Goal: Task Accomplishment & Management: Manage account settings

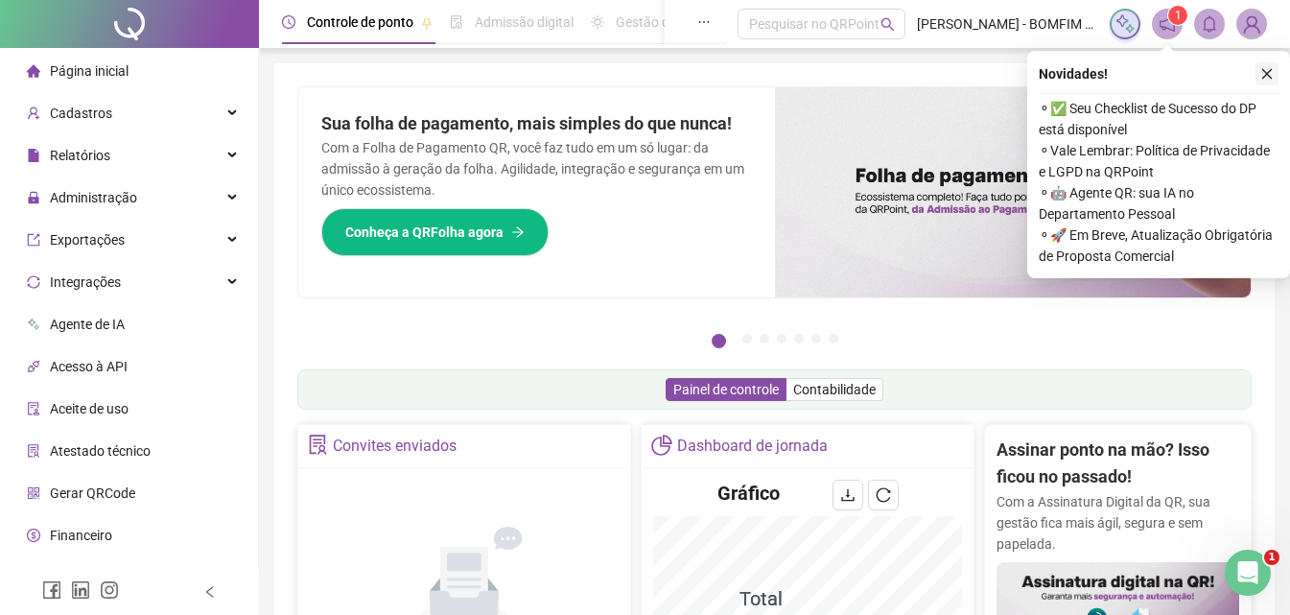
click at [1276, 77] on button "button" at bounding box center [1266, 73] width 23 height 23
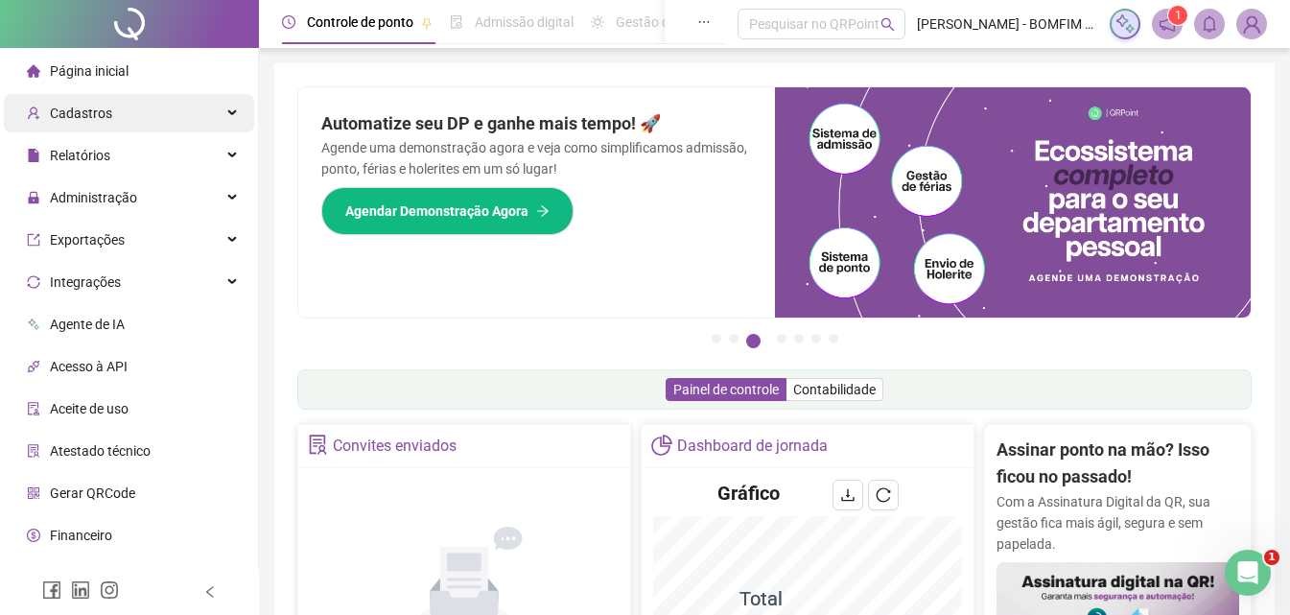
click at [142, 108] on div "Cadastros" at bounding box center [129, 113] width 250 height 38
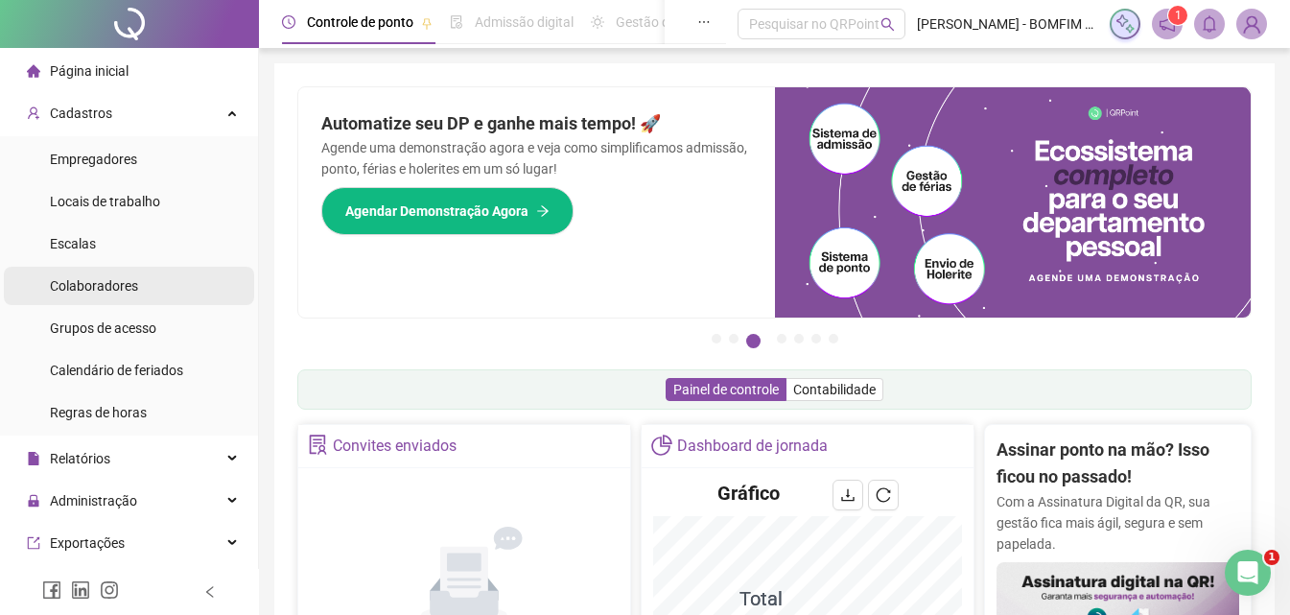
click at [143, 295] on li "Colaboradores" at bounding box center [129, 286] width 250 height 38
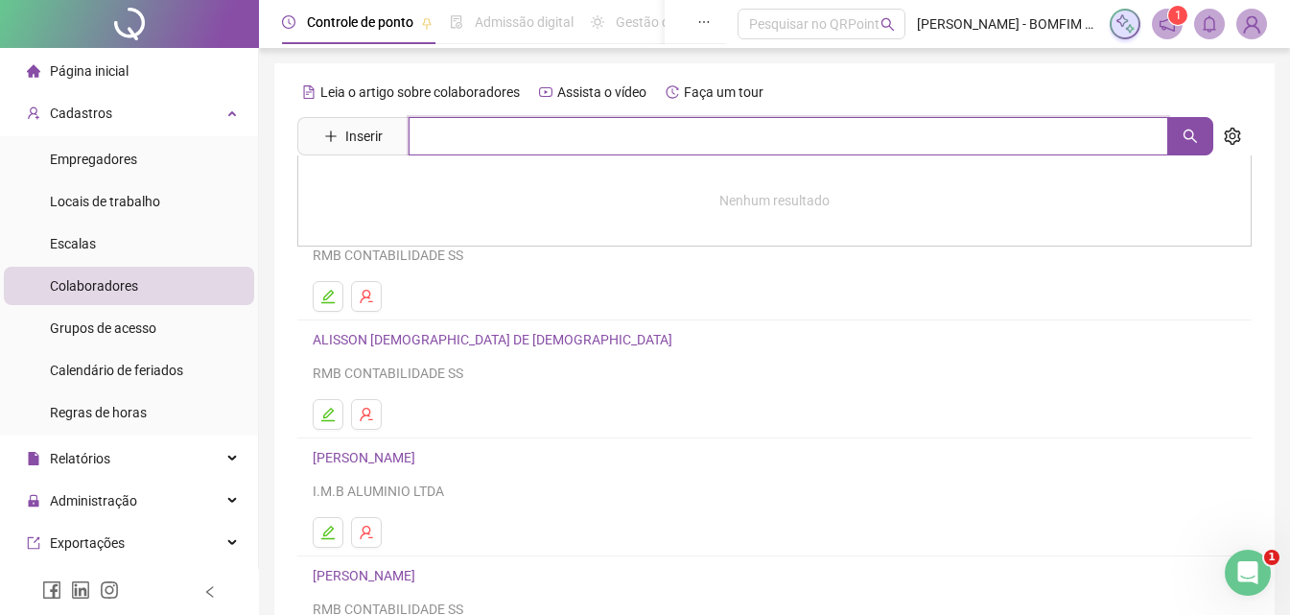
click at [502, 136] on input "text" at bounding box center [787, 136] width 759 height 38
click at [1206, 144] on button "button" at bounding box center [1190, 136] width 46 height 38
type input "*********"
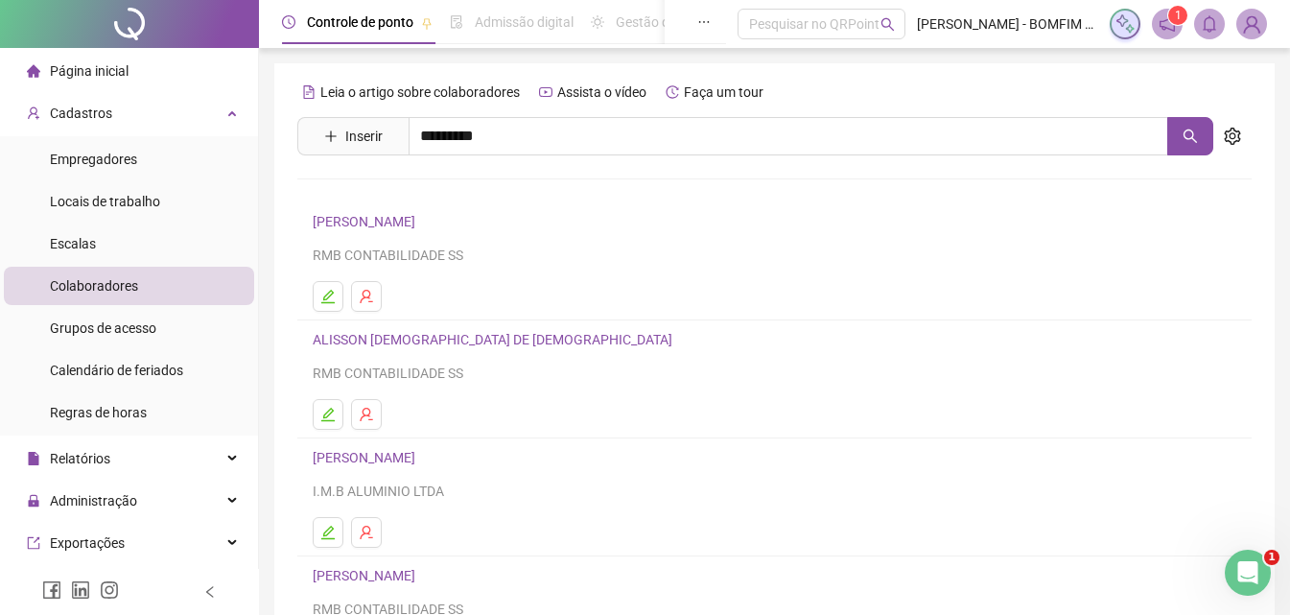
click at [485, 206] on div "[PERSON_NAME]" at bounding box center [774, 195] width 954 height 80
click at [1207, 131] on button "button" at bounding box center [1190, 136] width 46 height 38
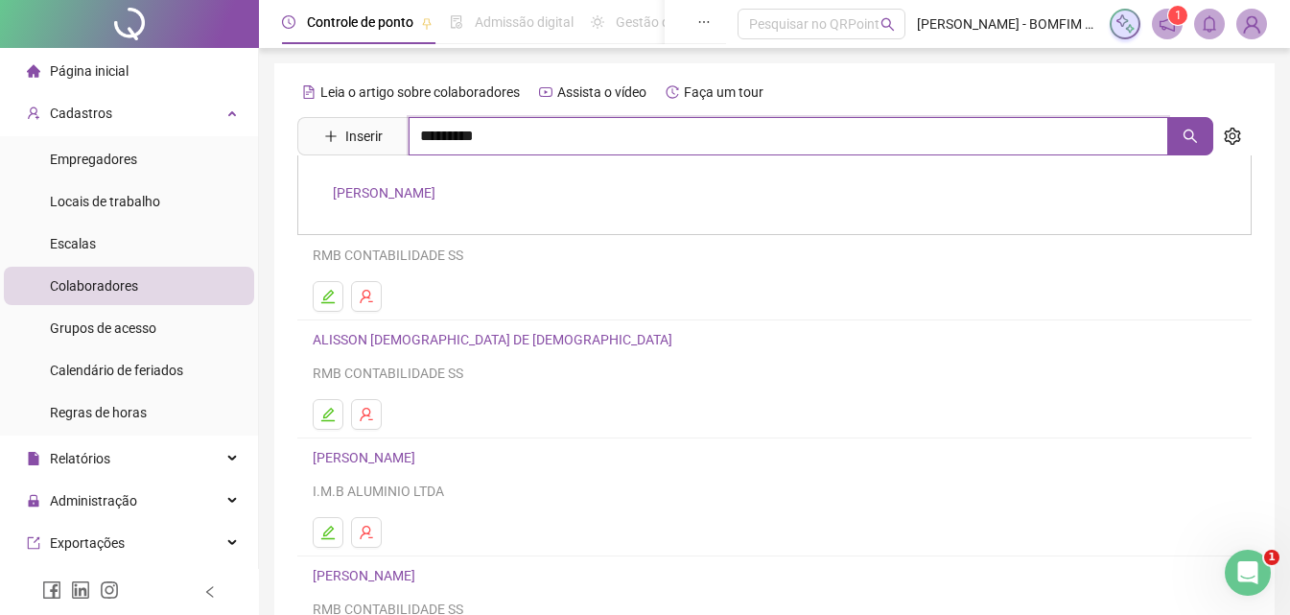
click at [538, 132] on input "*********" at bounding box center [787, 136] width 759 height 38
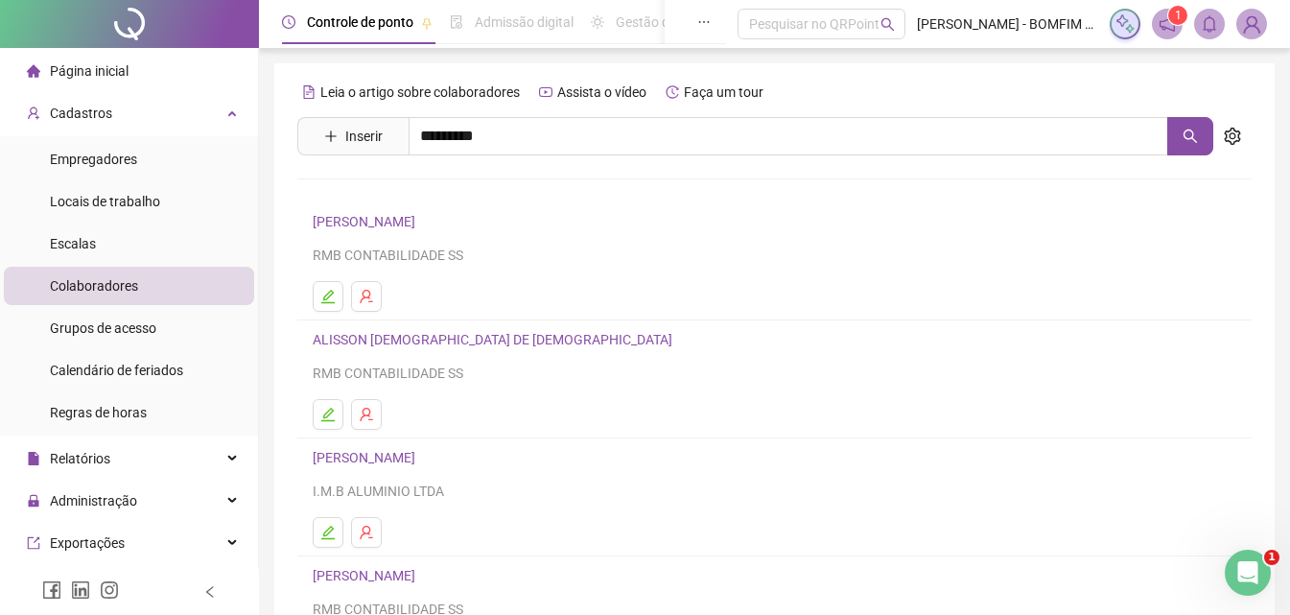
click at [435, 196] on link "[PERSON_NAME]" at bounding box center [384, 192] width 103 height 15
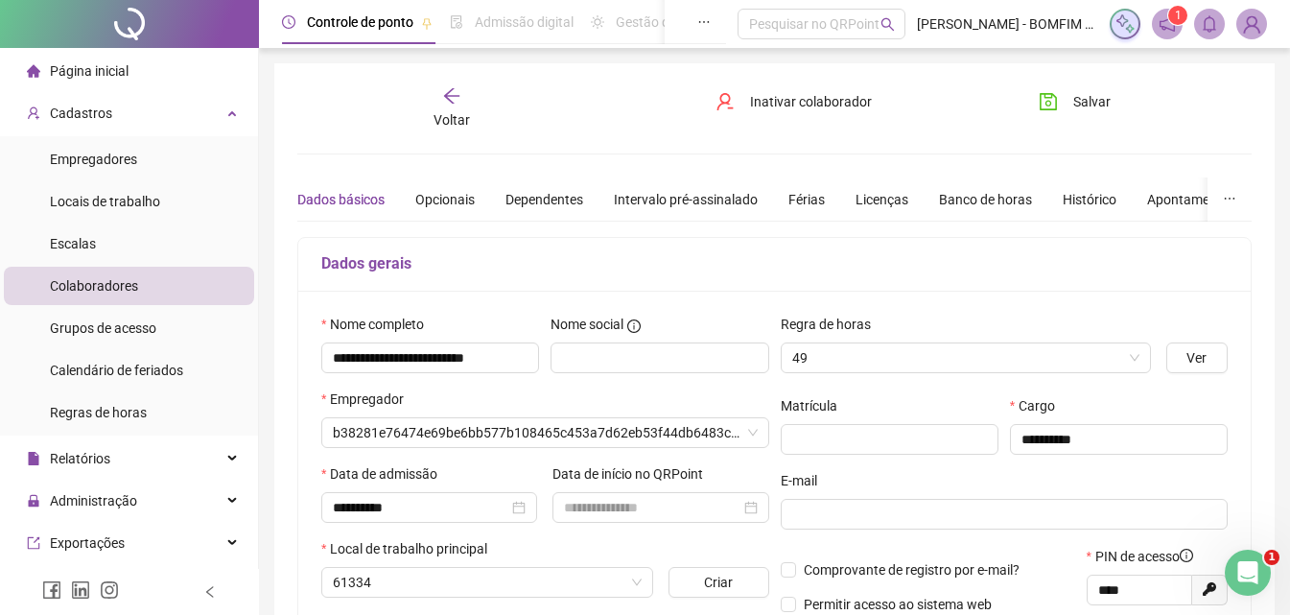
type input "**********"
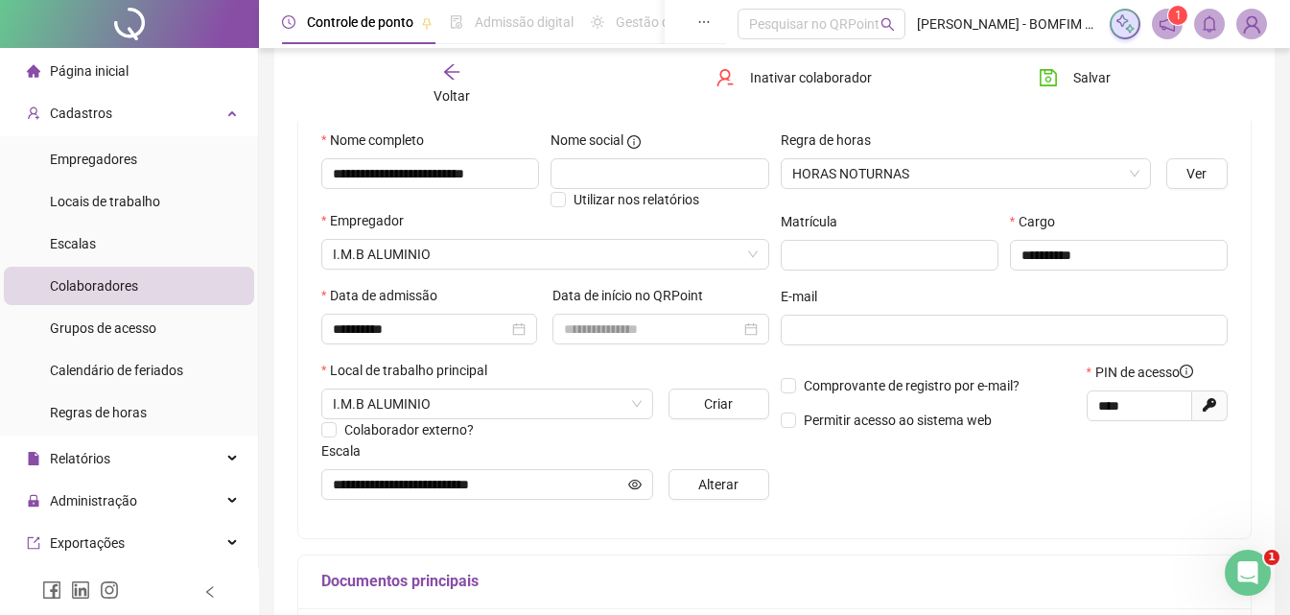
scroll to position [192, 0]
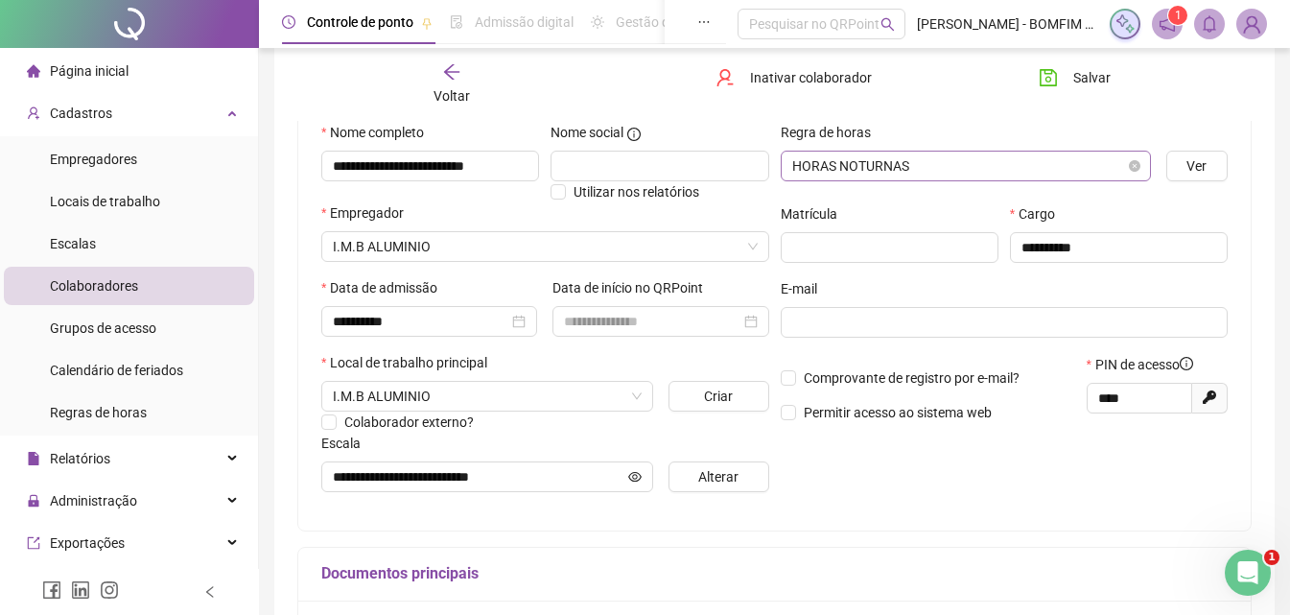
click at [1121, 168] on span "HORAS NOTURNAS" at bounding box center [965, 165] width 347 height 29
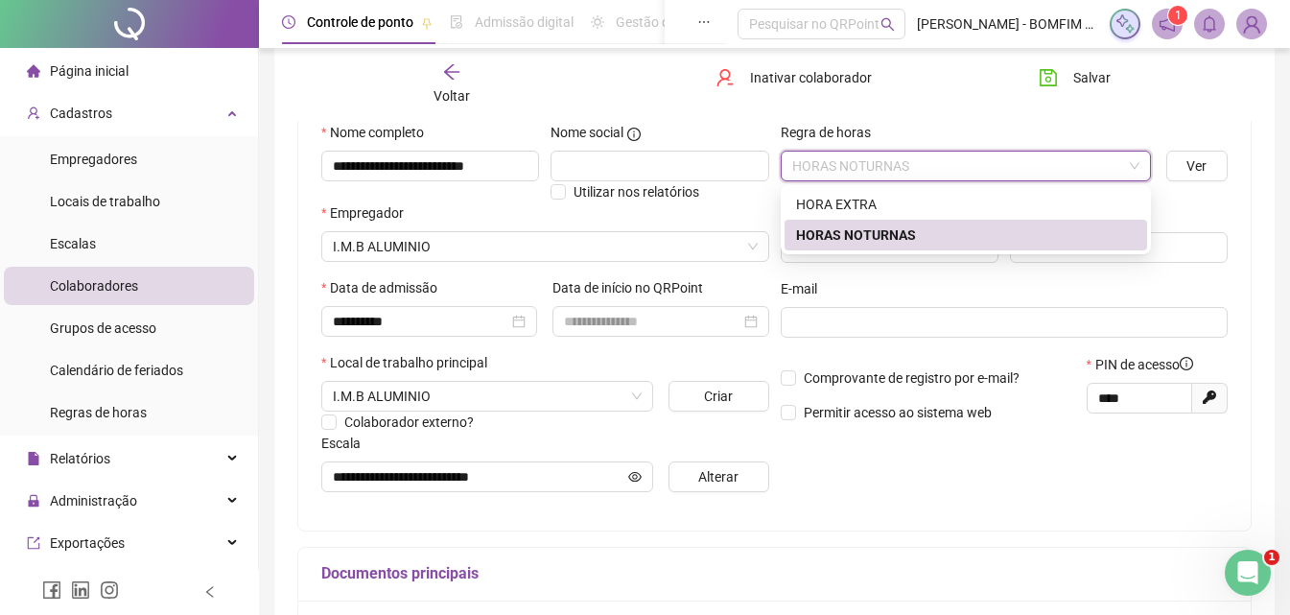
click at [1244, 112] on div "Voltar Inativar colaborador [PERSON_NAME]" at bounding box center [774, 84] width 969 height 73
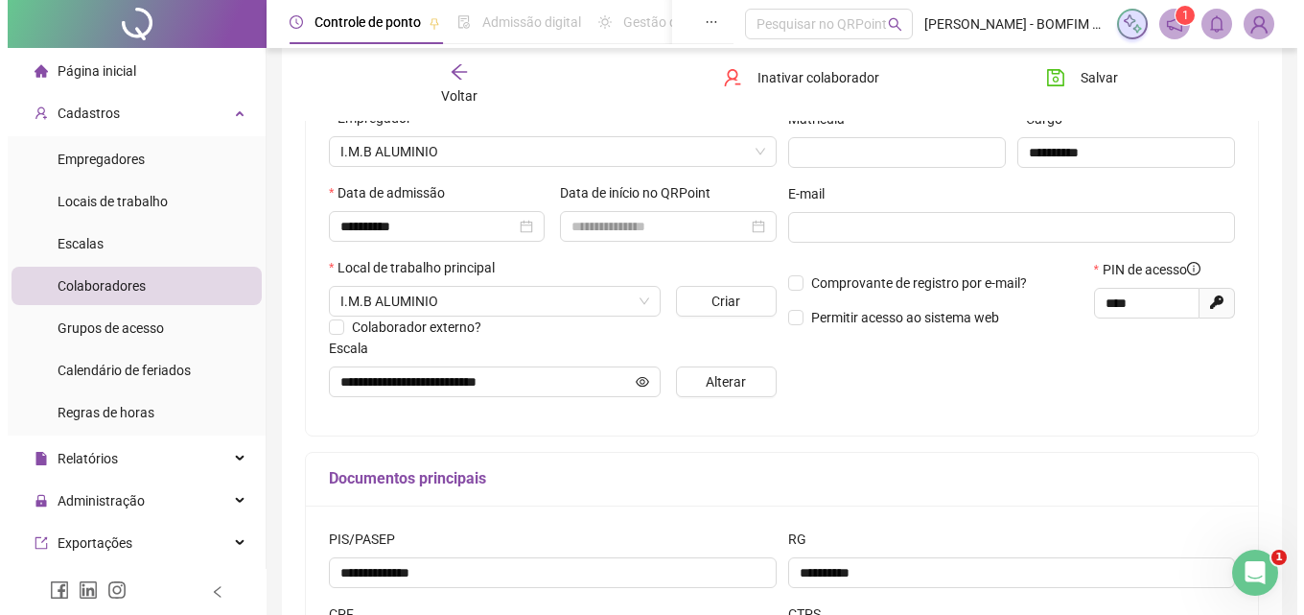
scroll to position [288, 0]
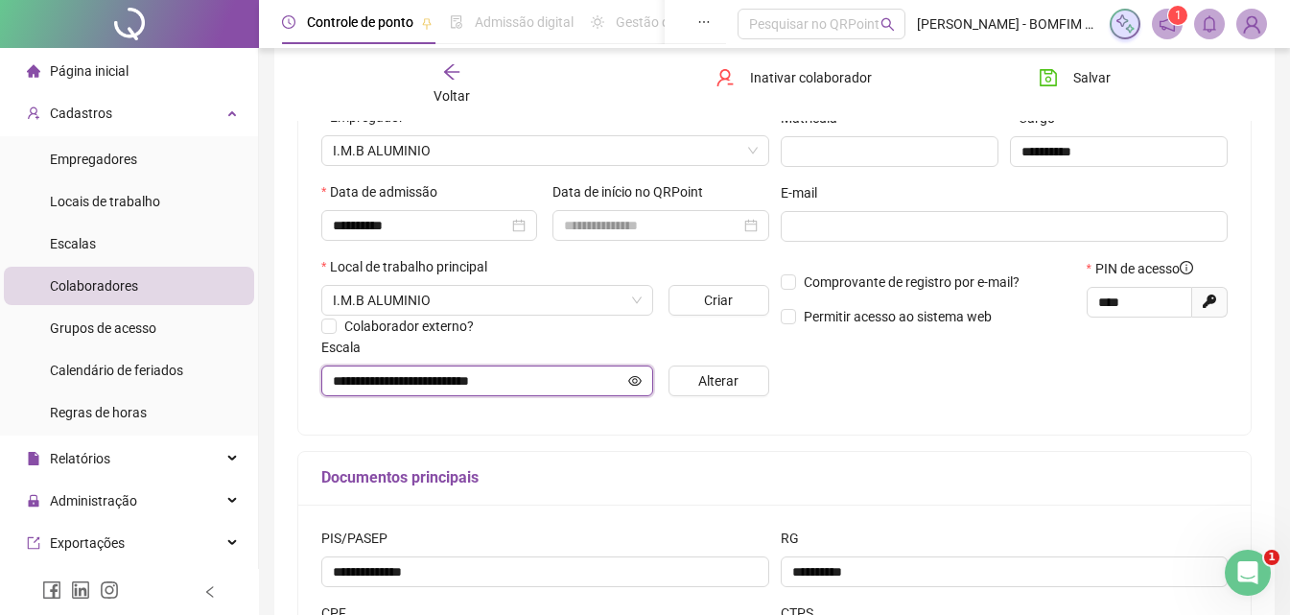
click at [639, 382] on icon "eye" at bounding box center [634, 380] width 13 height 10
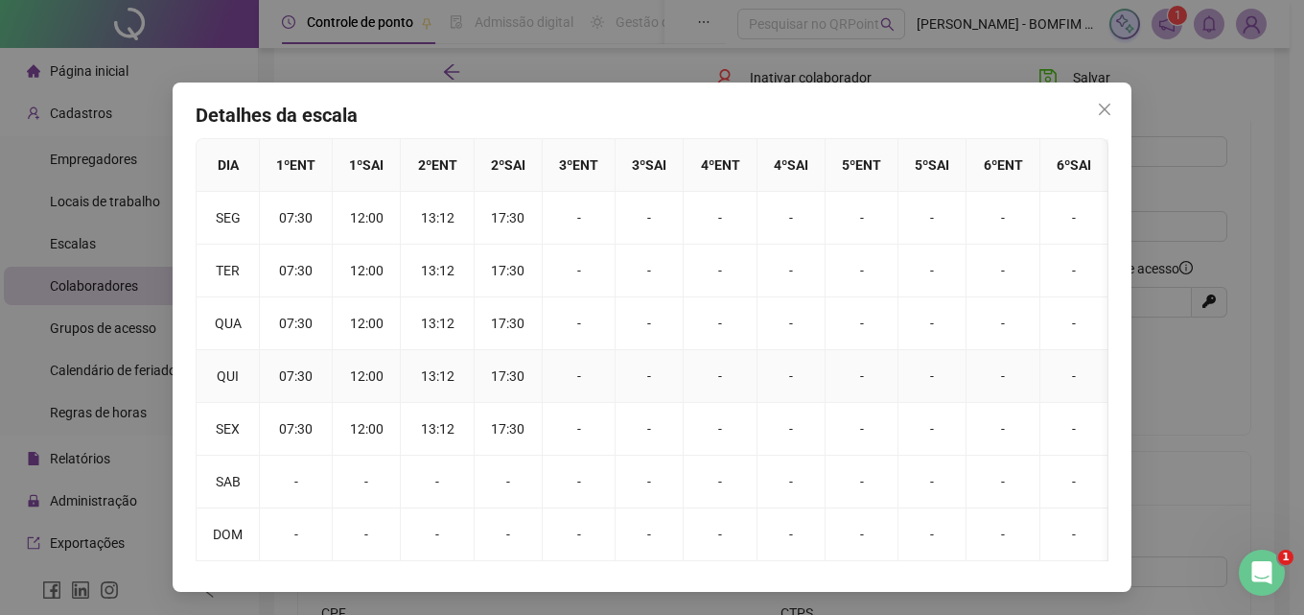
scroll to position [28, 0]
click at [1104, 102] on icon "close" at bounding box center [1104, 109] width 15 height 15
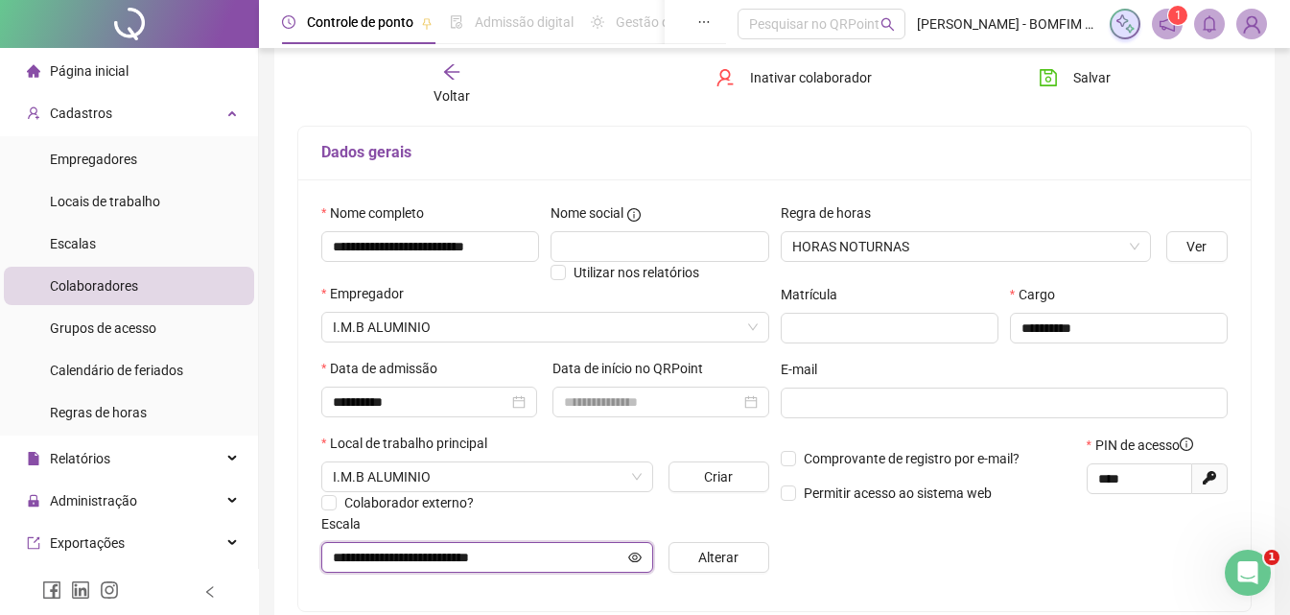
scroll to position [0, 0]
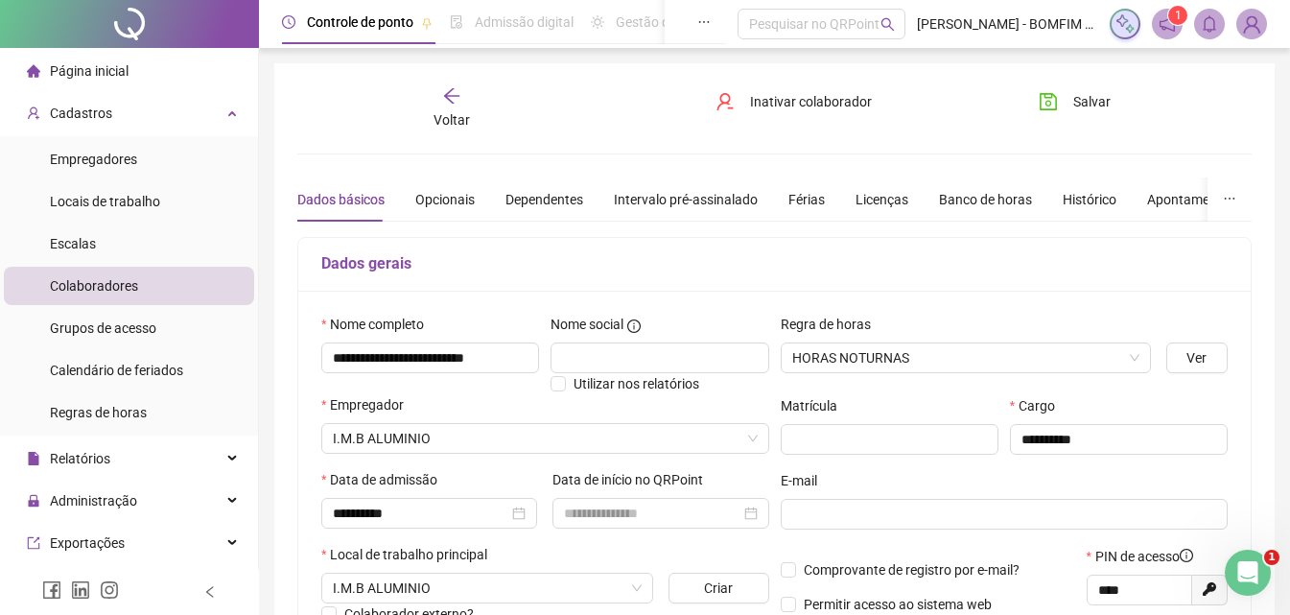
click at [473, 108] on div "Voltar" at bounding box center [451, 108] width 147 height 44
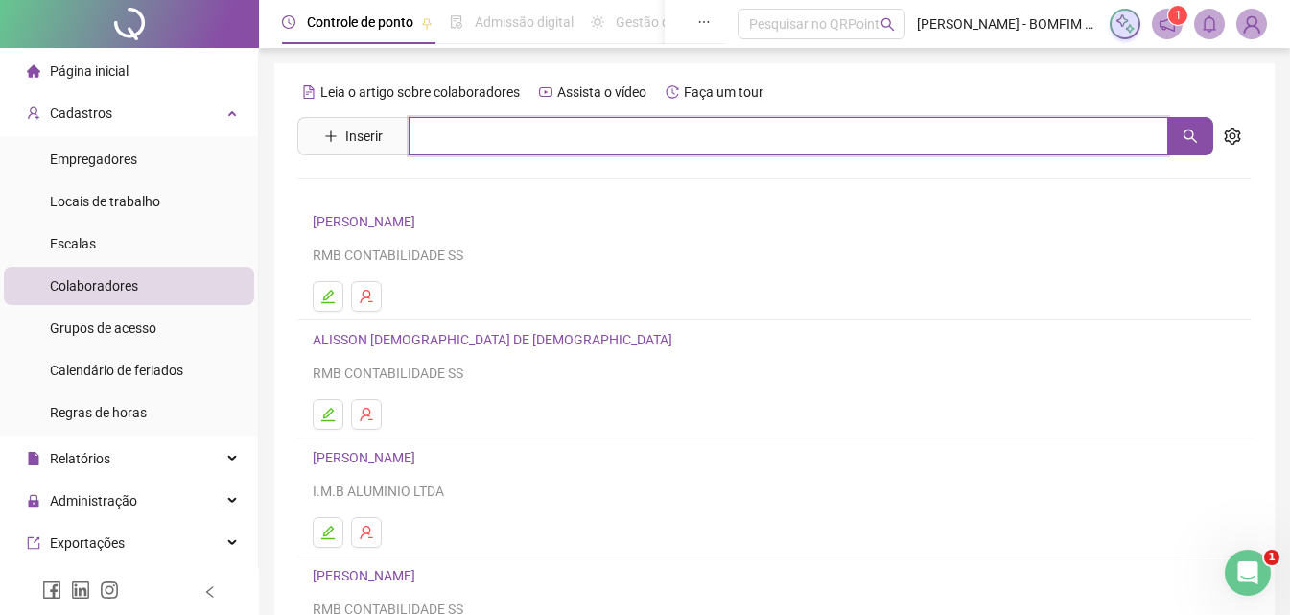
click at [564, 142] on input "text" at bounding box center [787, 136] width 759 height 38
click at [1196, 127] on button "button" at bounding box center [1190, 136] width 46 height 38
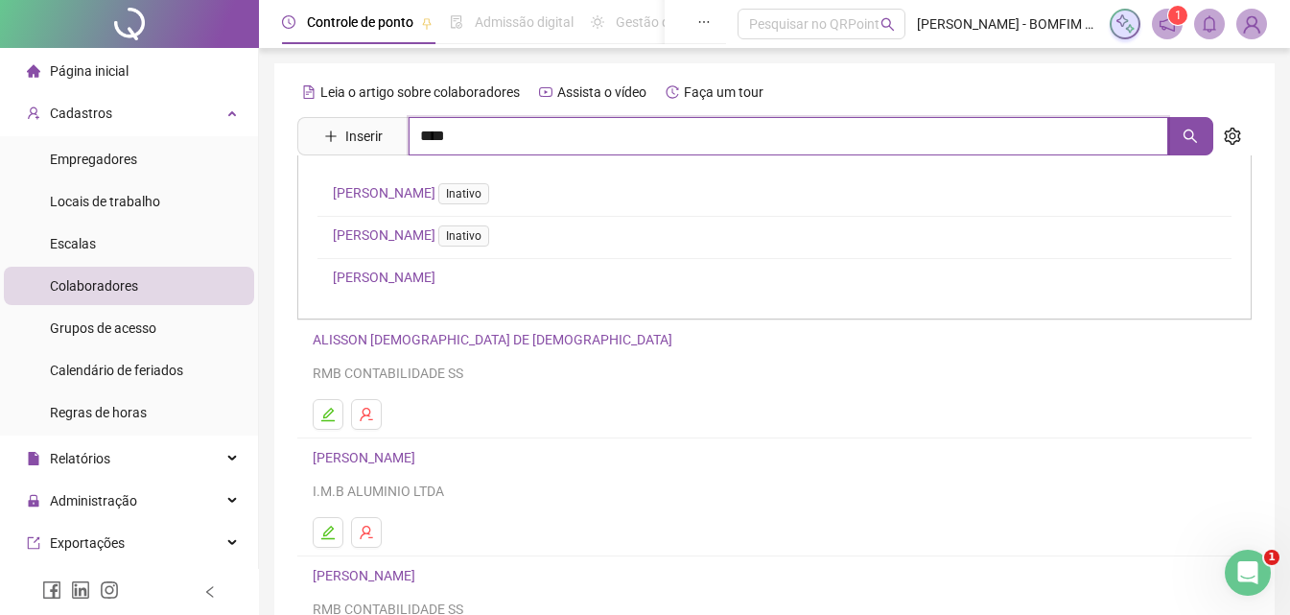
type input "****"
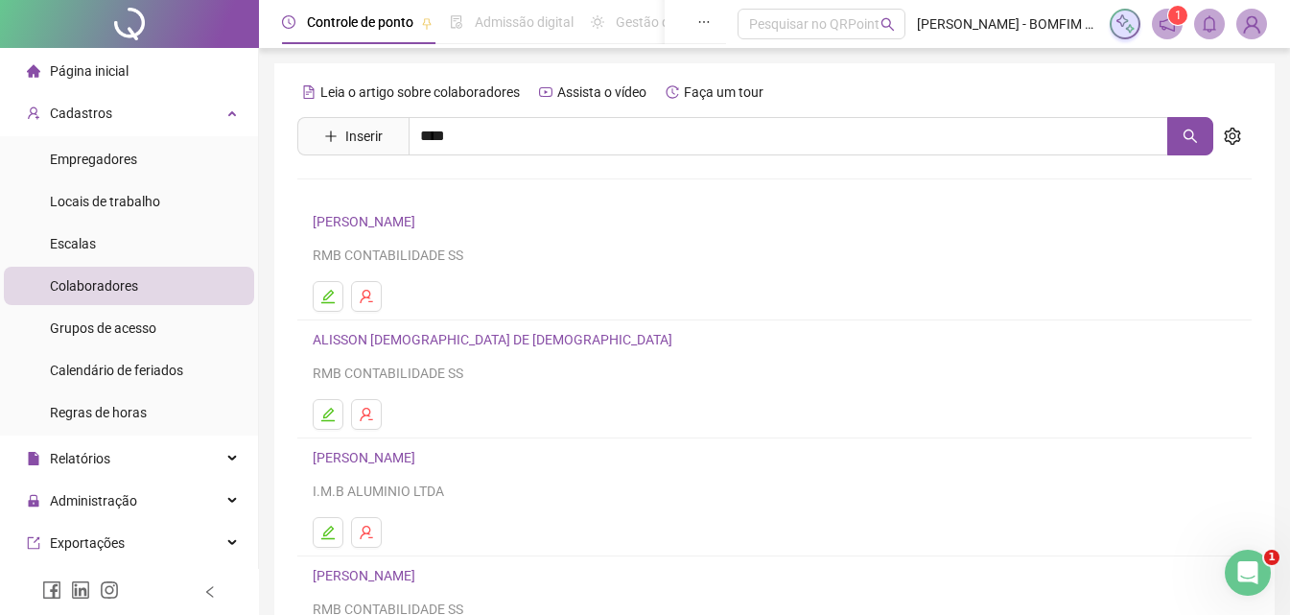
click at [430, 273] on link "[PERSON_NAME]" at bounding box center [384, 276] width 103 height 15
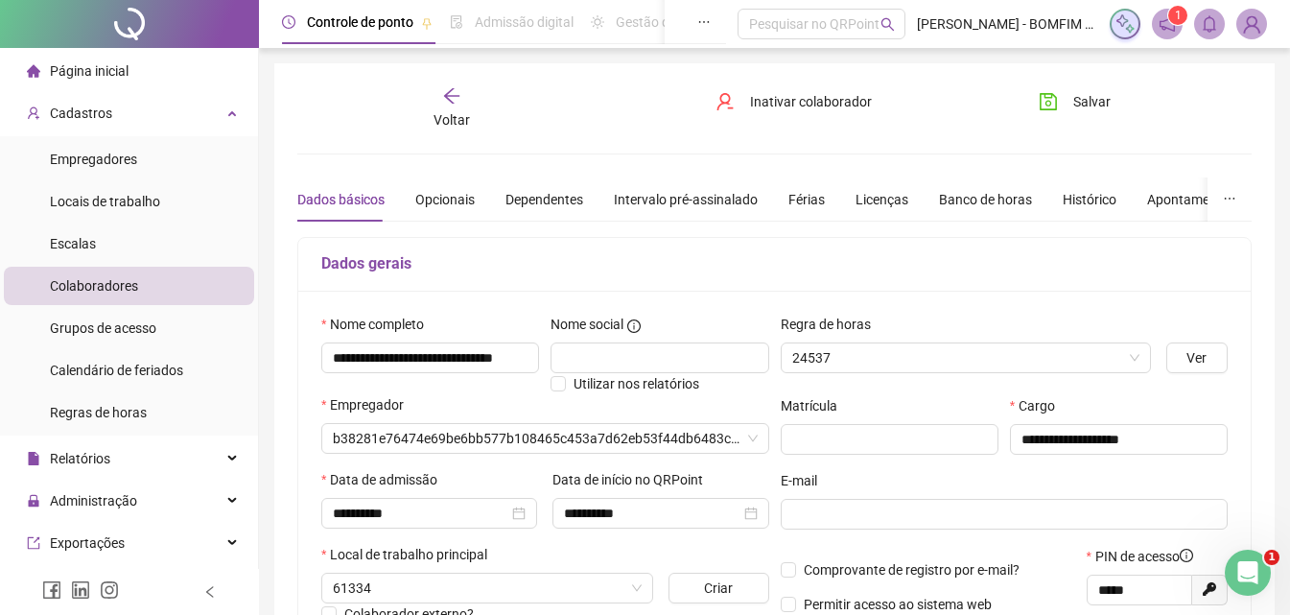
type input "**********"
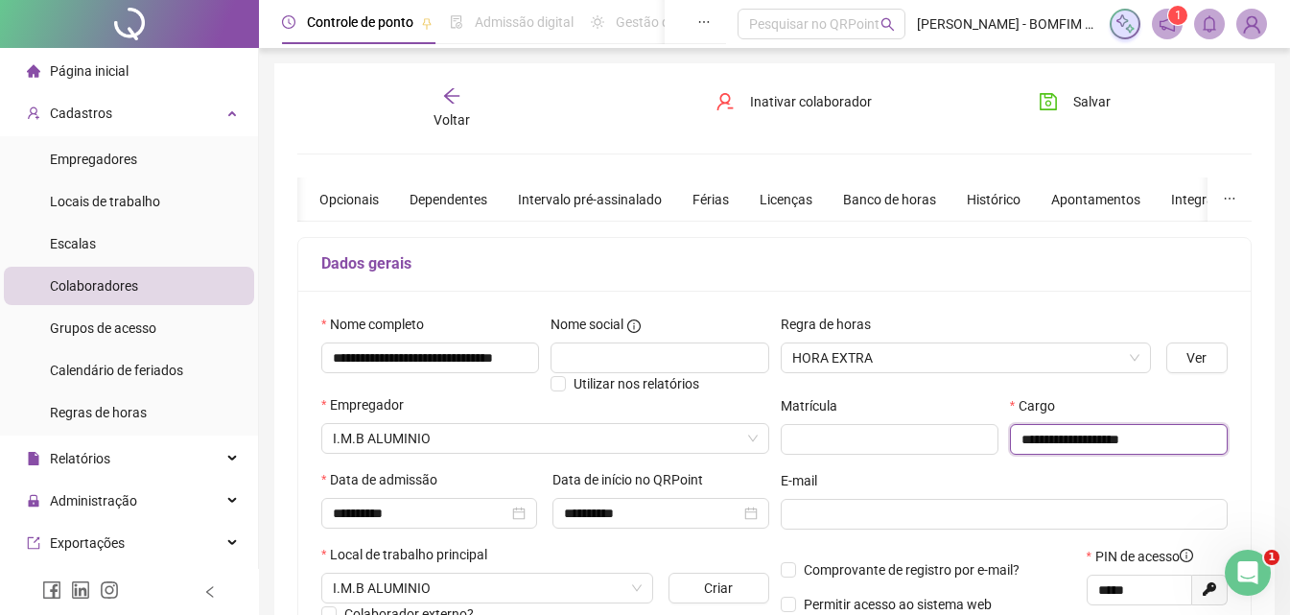
drag, startPoint x: 1171, startPoint y: 437, endPoint x: 958, endPoint y: 473, distance: 215.8
click at [958, 473] on div "**********" at bounding box center [1004, 506] width 459 height 385
click at [469, 104] on div "Voltar" at bounding box center [451, 108] width 147 height 44
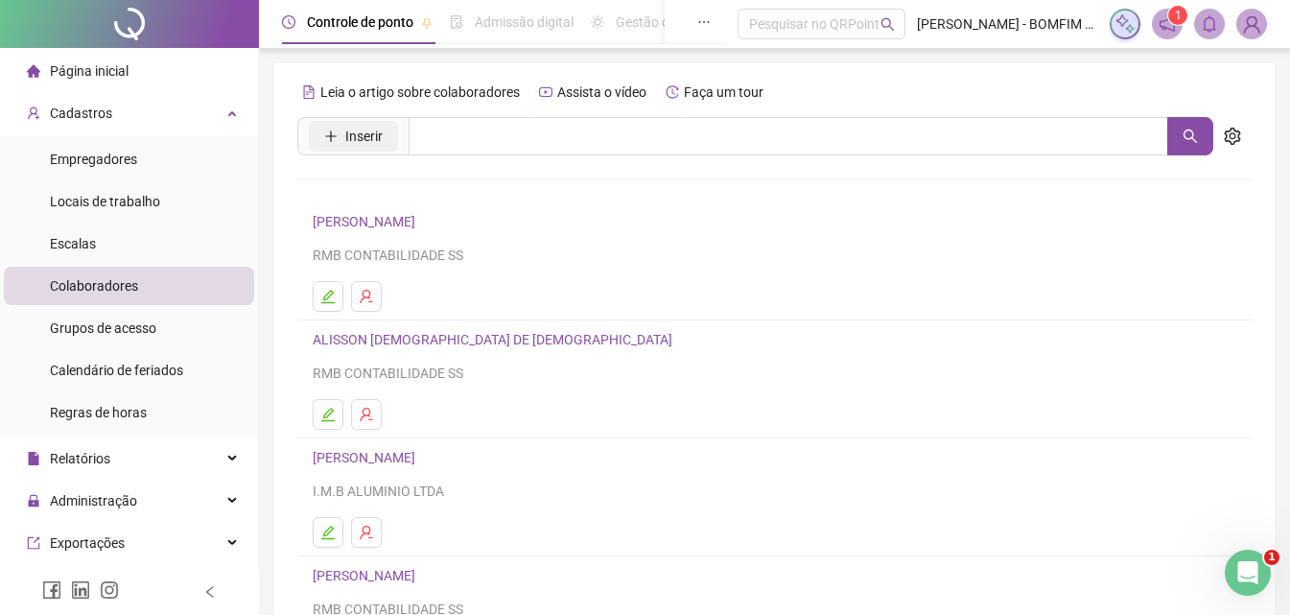
click at [362, 139] on span "Inserir" at bounding box center [363, 136] width 37 height 21
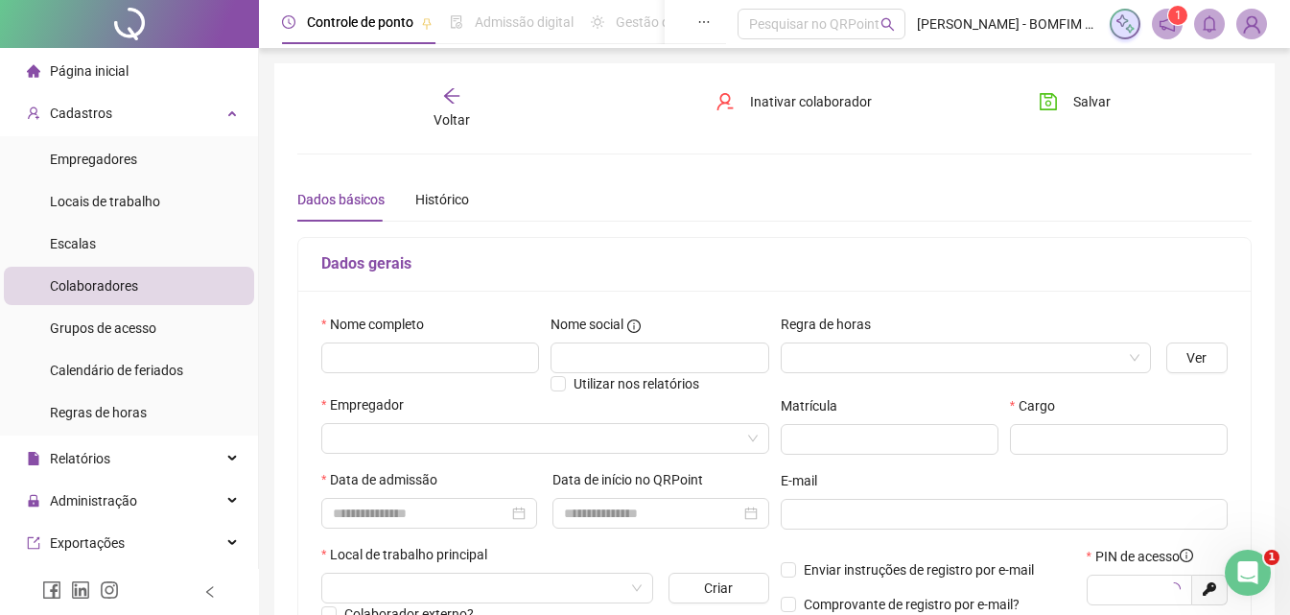
type input "*****"
click at [470, 360] on input "text" at bounding box center [430, 357] width 218 height 31
type input "**********"
click at [571, 437] on input "search" at bounding box center [536, 438] width 407 height 29
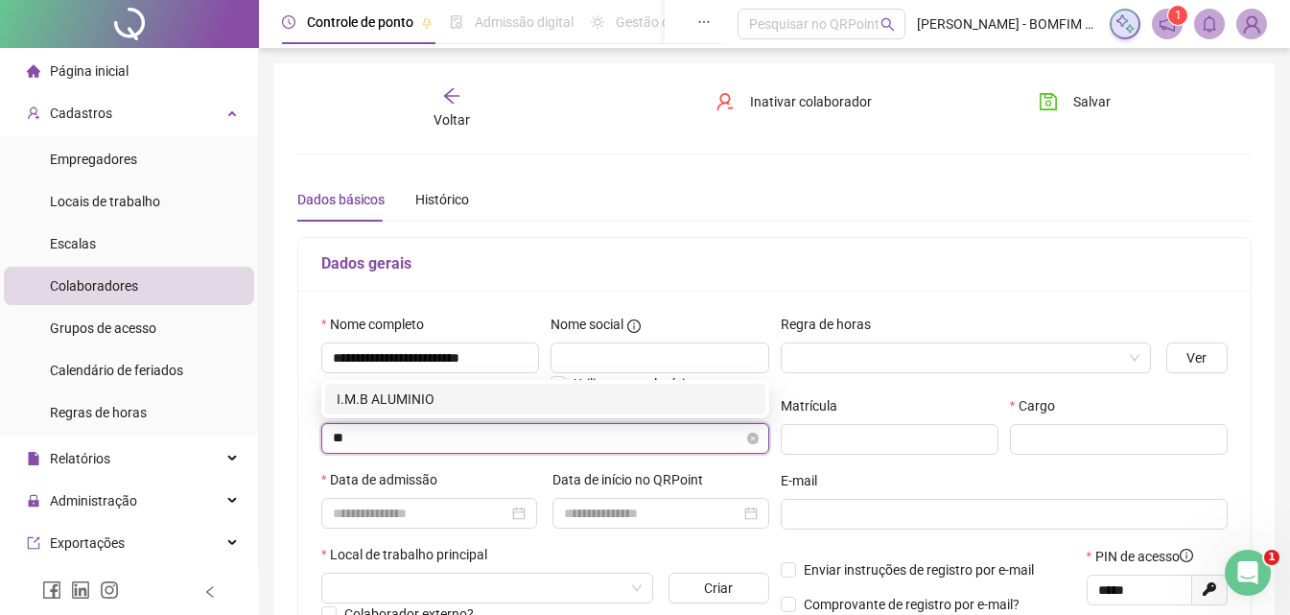
type input "***"
click at [594, 400] on div "I.M.B ALUMINIO" at bounding box center [545, 398] width 417 height 21
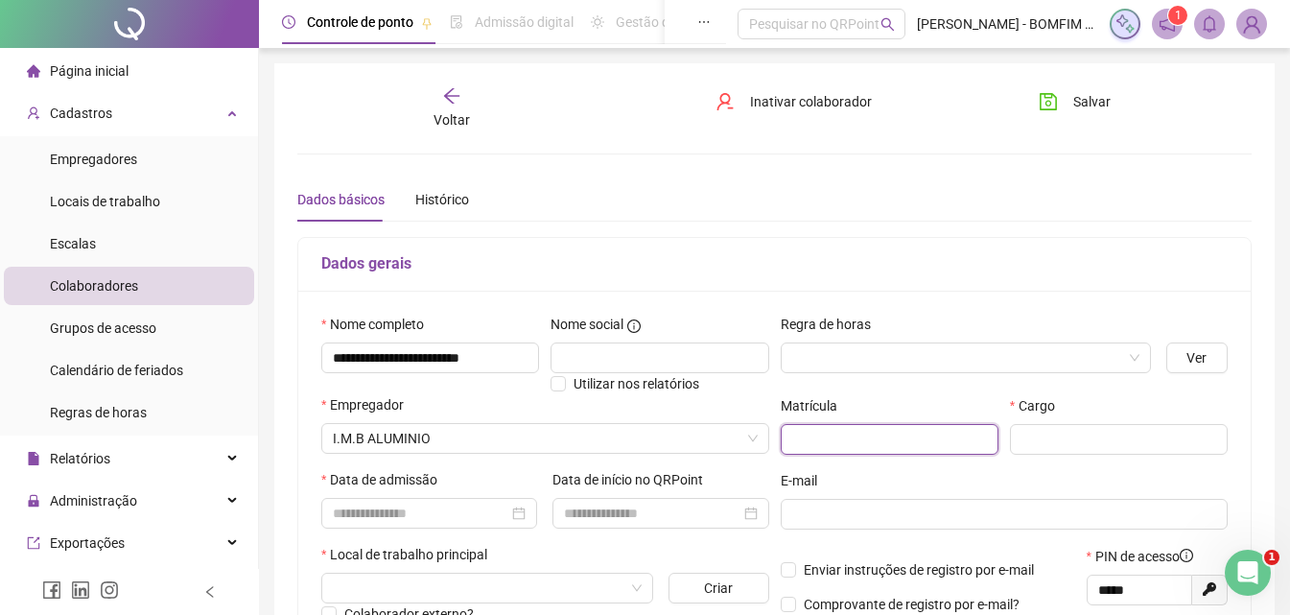
click at [824, 445] on input "text" at bounding box center [889, 439] width 218 height 31
type input "**"
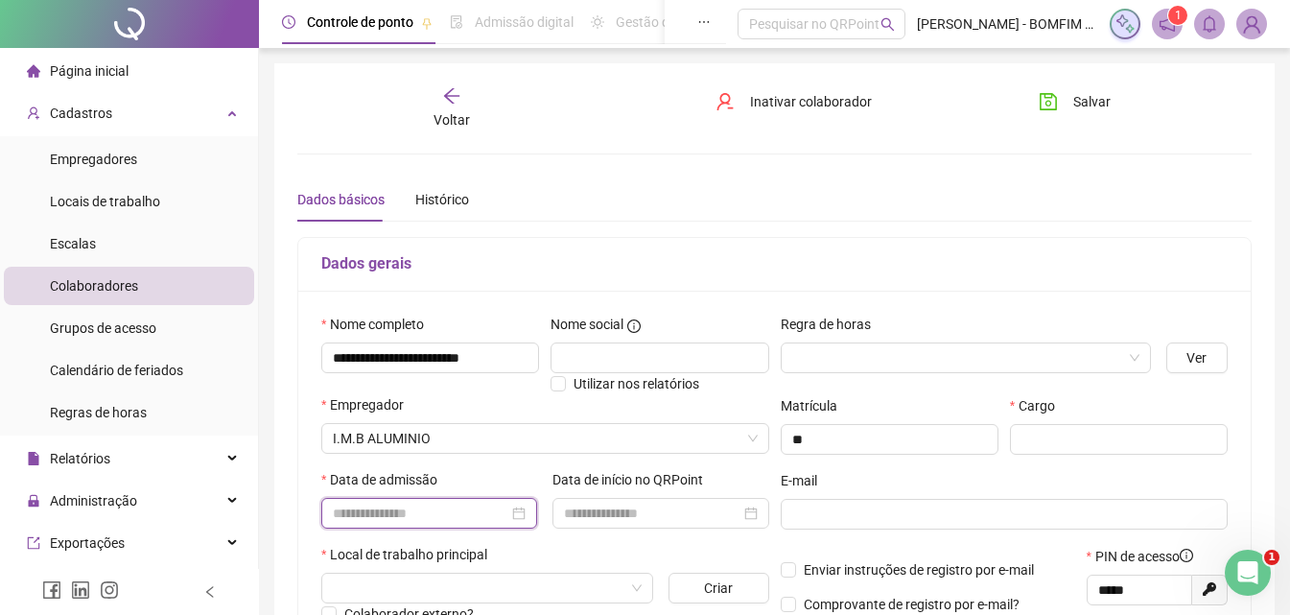
click at [500, 519] on input at bounding box center [420, 512] width 175 height 21
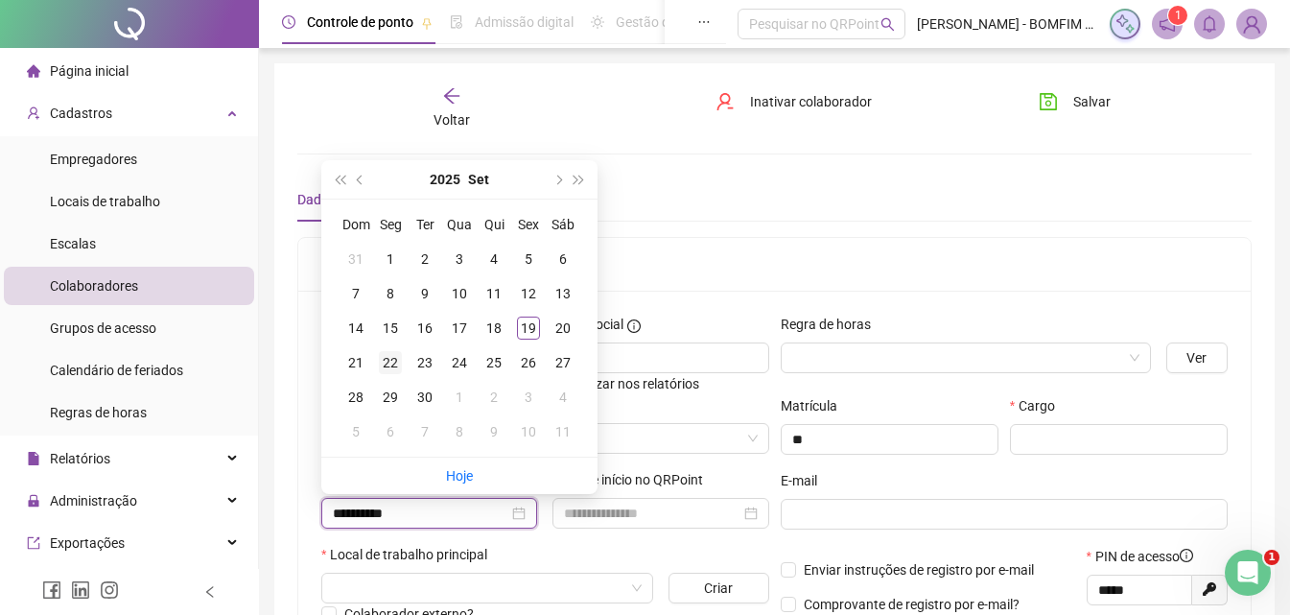
type input "**********"
click at [392, 363] on div "22" at bounding box center [390, 362] width 23 height 23
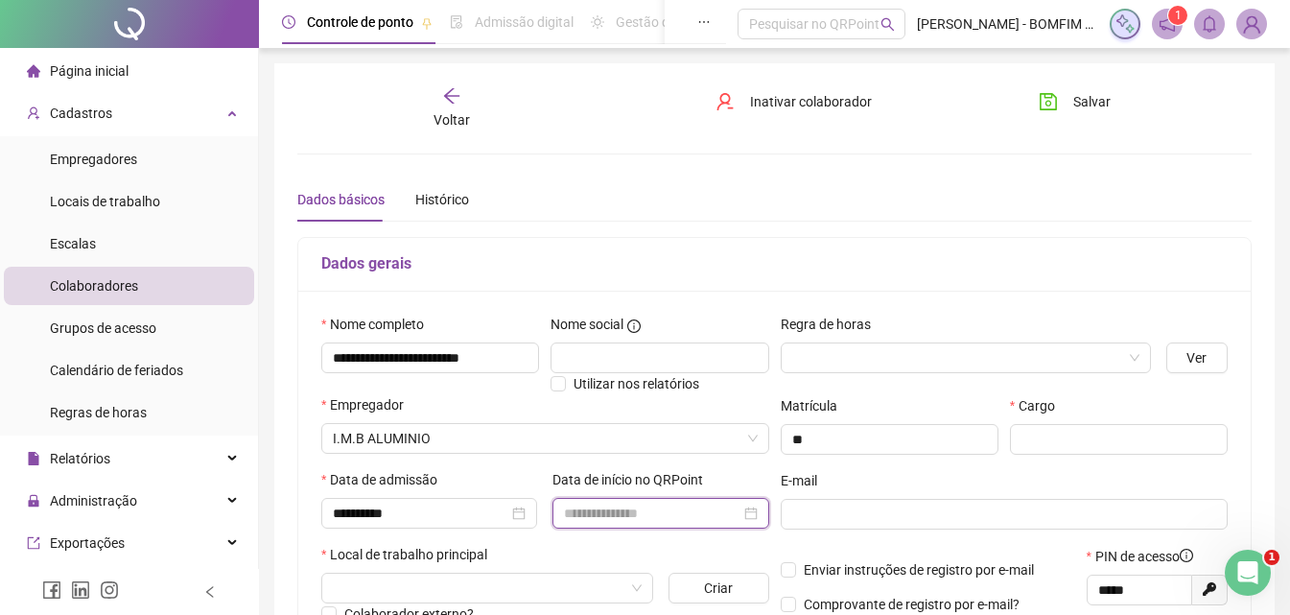
click at [686, 511] on input at bounding box center [651, 512] width 175 height 21
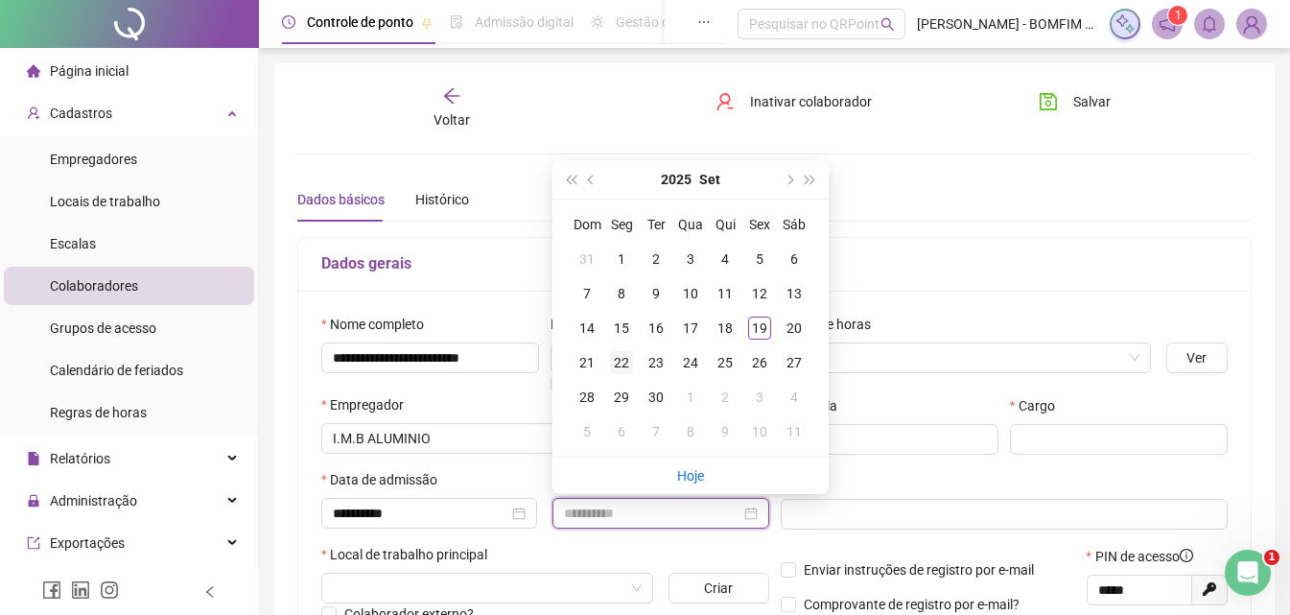
type input "**********"
click at [618, 359] on div "22" at bounding box center [621, 362] width 23 height 23
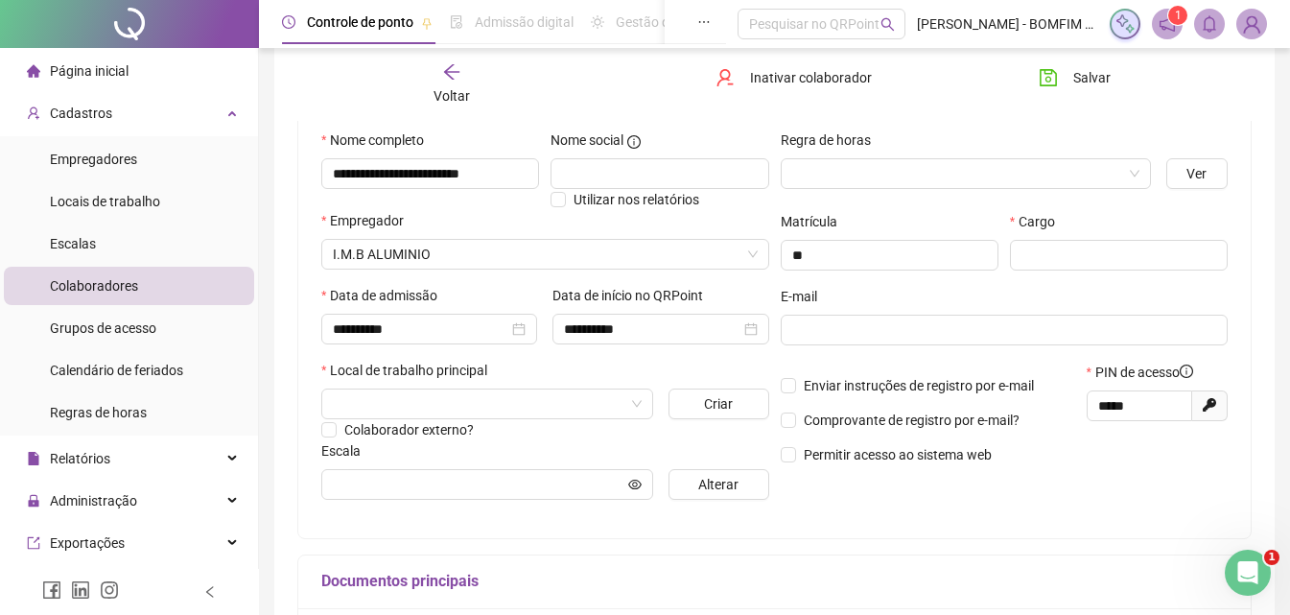
scroll to position [192, 0]
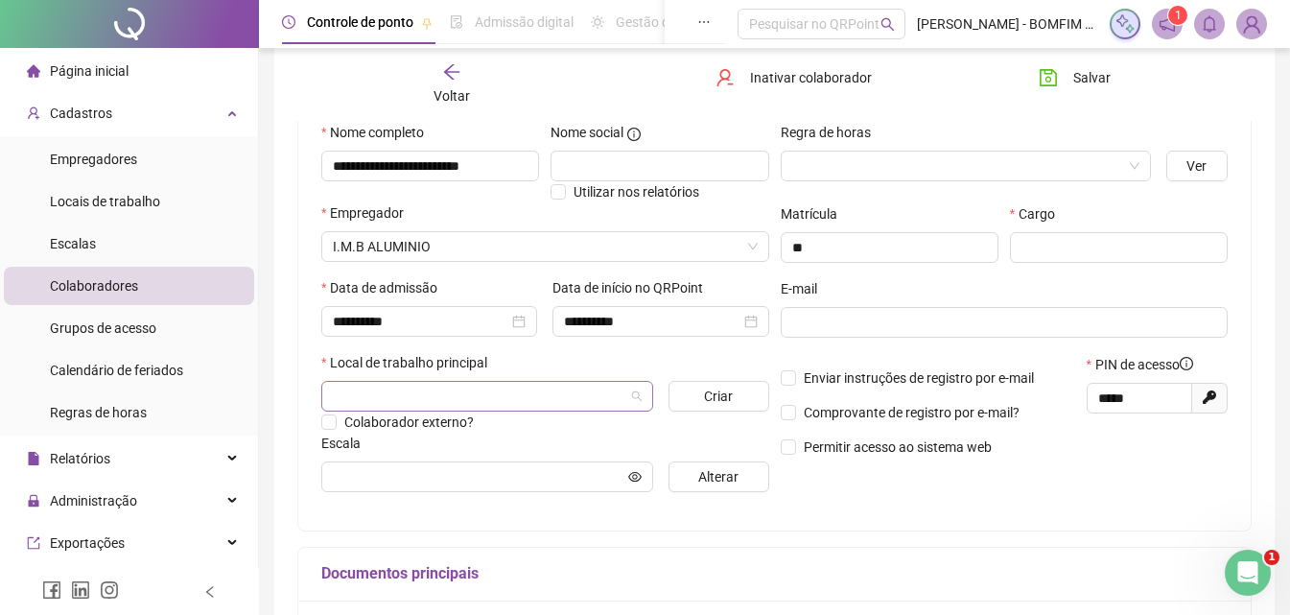
click at [562, 388] on input "search" at bounding box center [478, 396] width 291 height 29
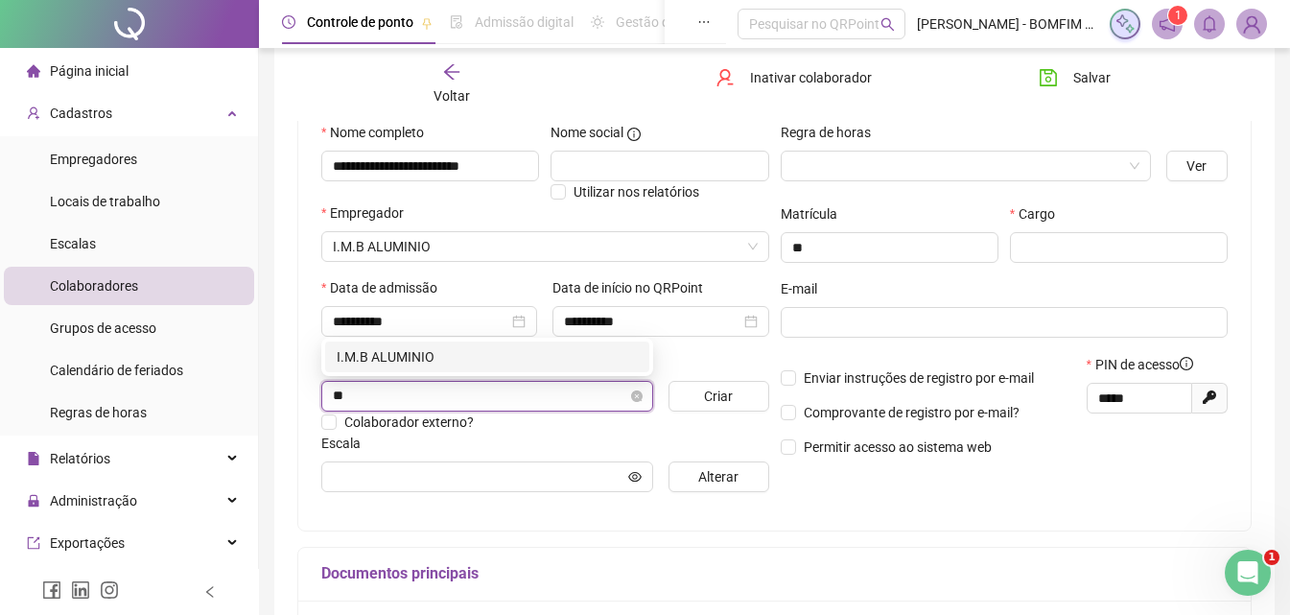
type input "***"
click at [496, 351] on div "I.M.B ALUMINIO" at bounding box center [487, 356] width 301 height 21
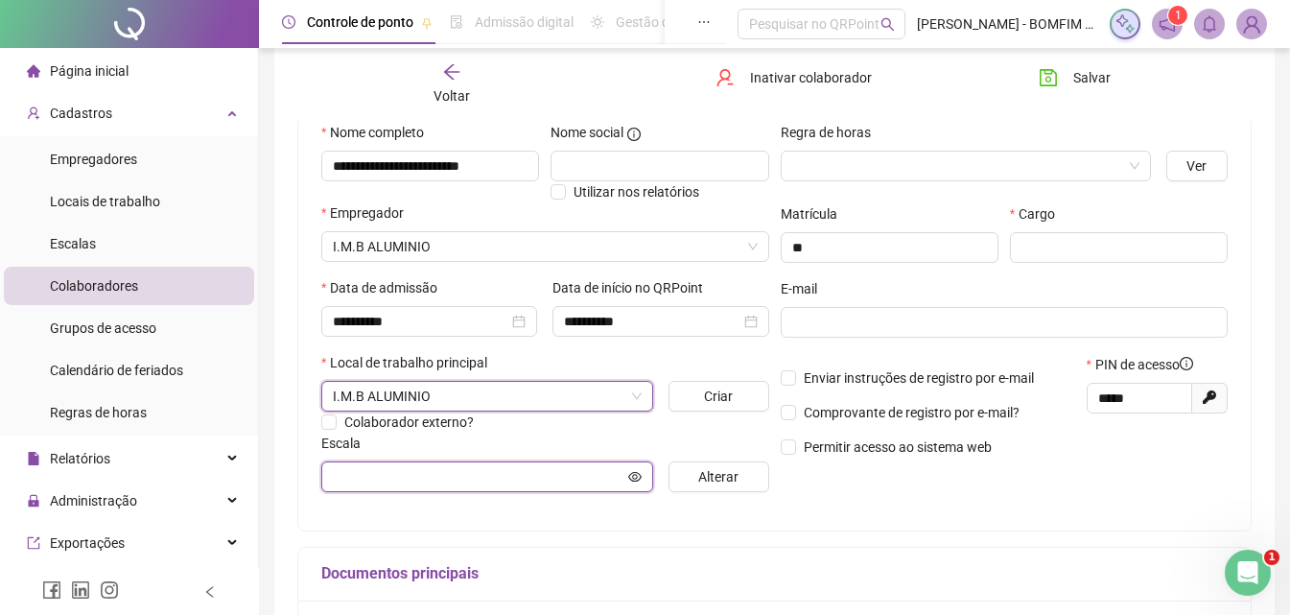
click at [514, 472] on input "text" at bounding box center [478, 476] width 291 height 21
click at [608, 484] on input "text" at bounding box center [478, 476] width 291 height 21
click at [634, 474] on icon "eye" at bounding box center [634, 476] width 13 height 10
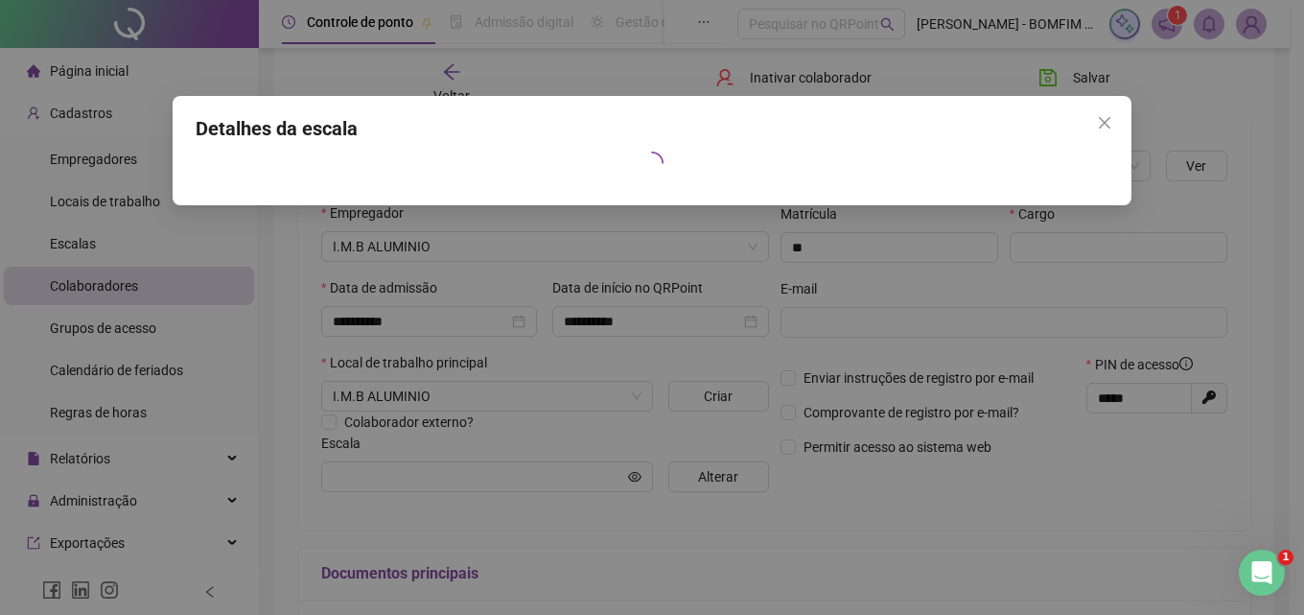
click at [1107, 123] on icon "close" at bounding box center [1104, 122] width 15 height 15
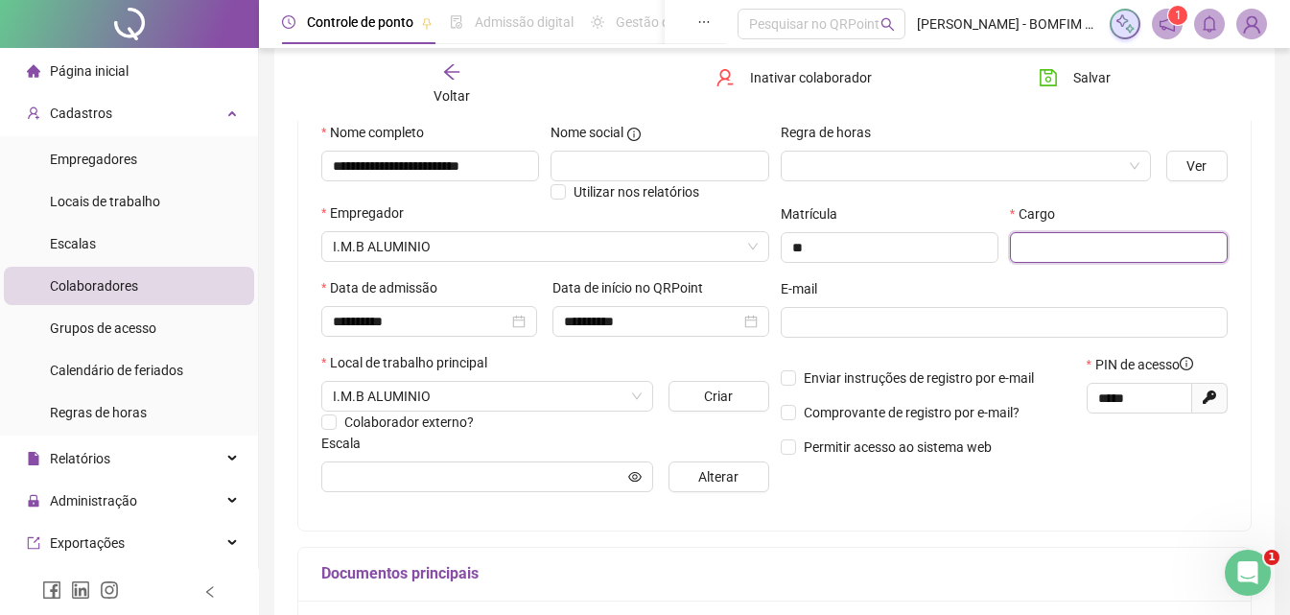
click at [1128, 244] on input "text" at bounding box center [1119, 247] width 218 height 31
paste input "**********"
type input "**********"
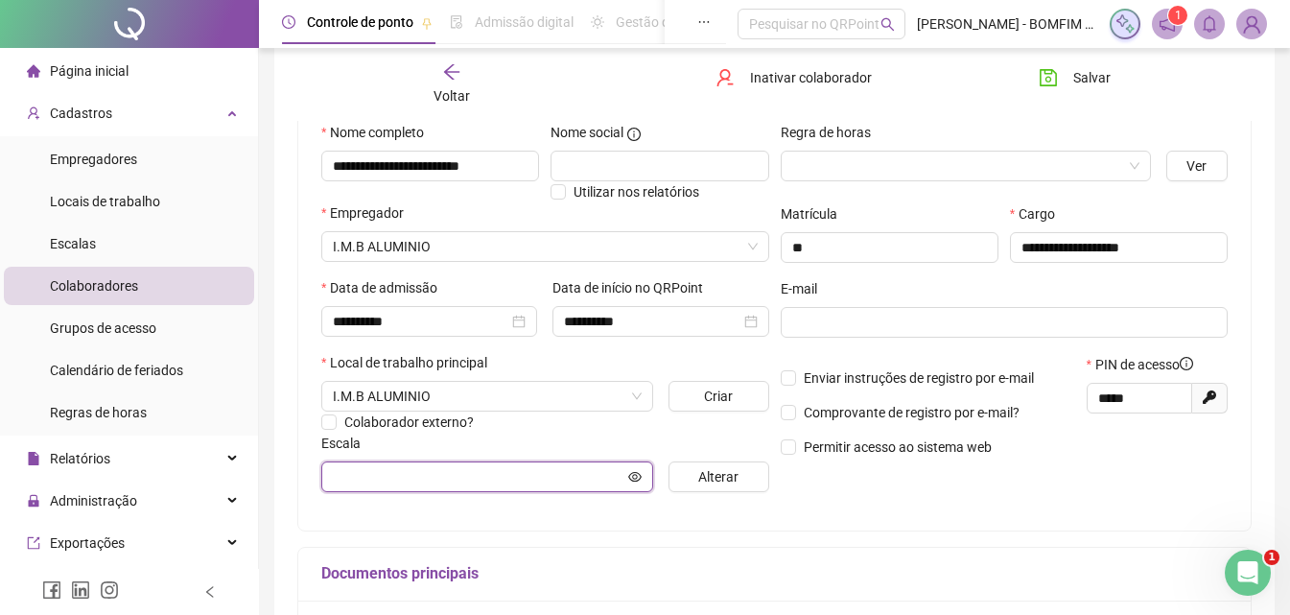
click at [571, 471] on input "text" at bounding box center [478, 476] width 291 height 21
click at [735, 484] on span "Alterar" at bounding box center [718, 476] width 40 height 21
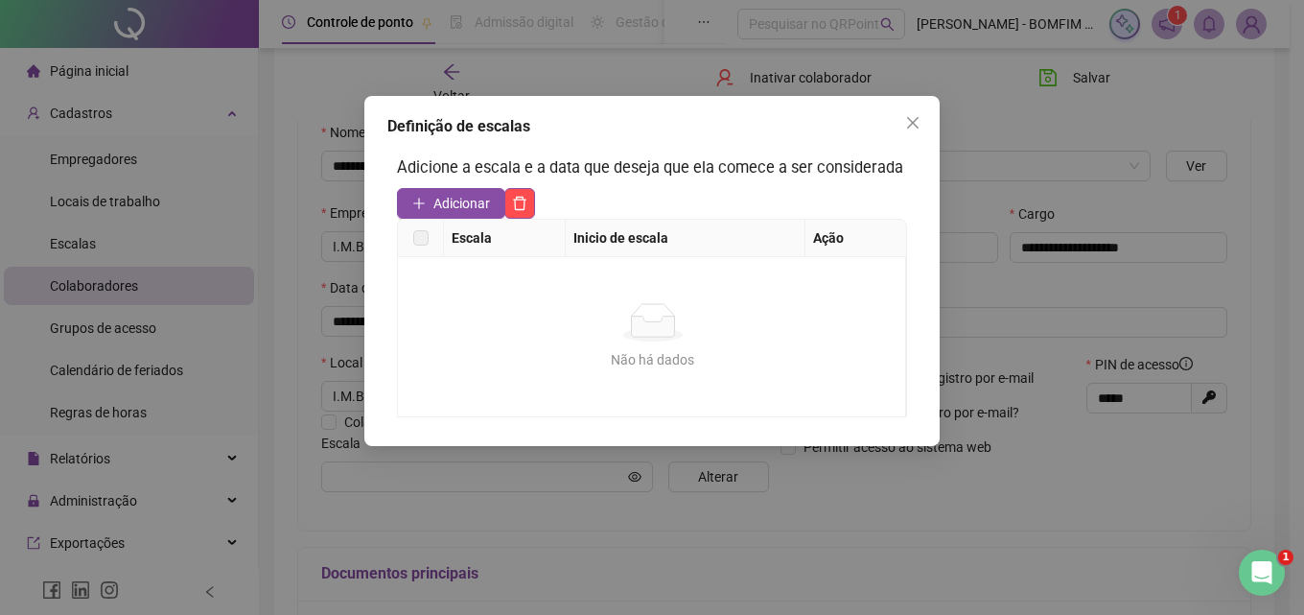
click at [426, 244] on label at bounding box center [420, 237] width 15 height 21
click at [654, 245] on th "Inicio de escala" at bounding box center [686, 238] width 240 height 37
click at [442, 207] on span "Adicionar" at bounding box center [461, 203] width 57 height 21
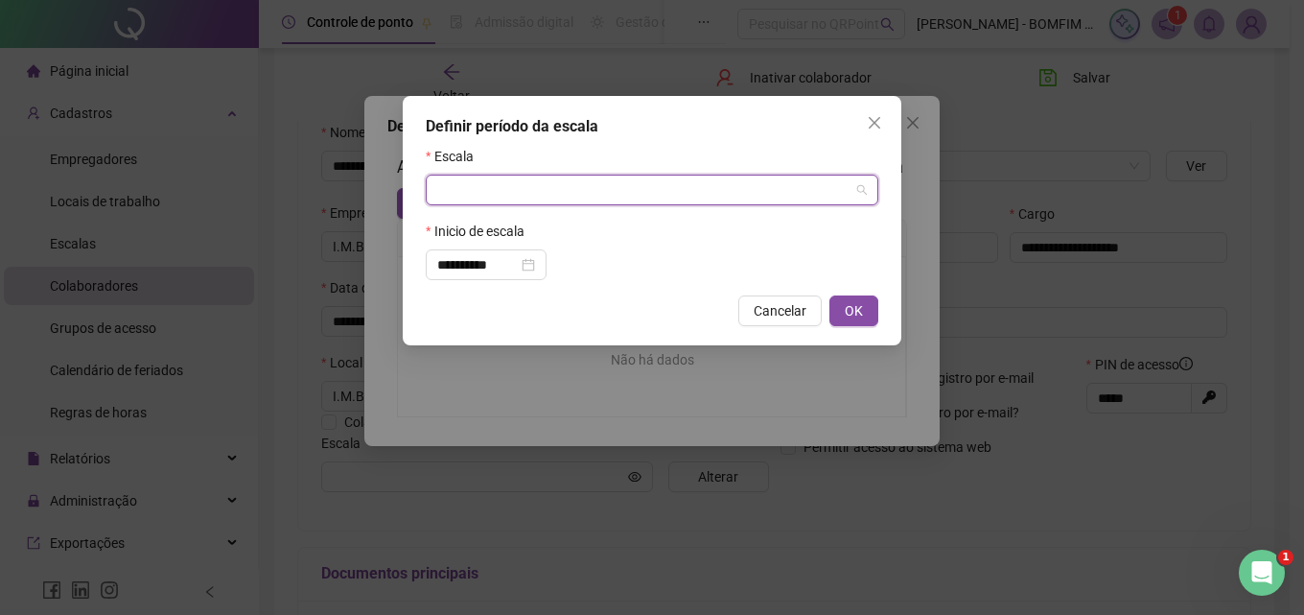
click at [549, 200] on input "search" at bounding box center [643, 189] width 412 height 29
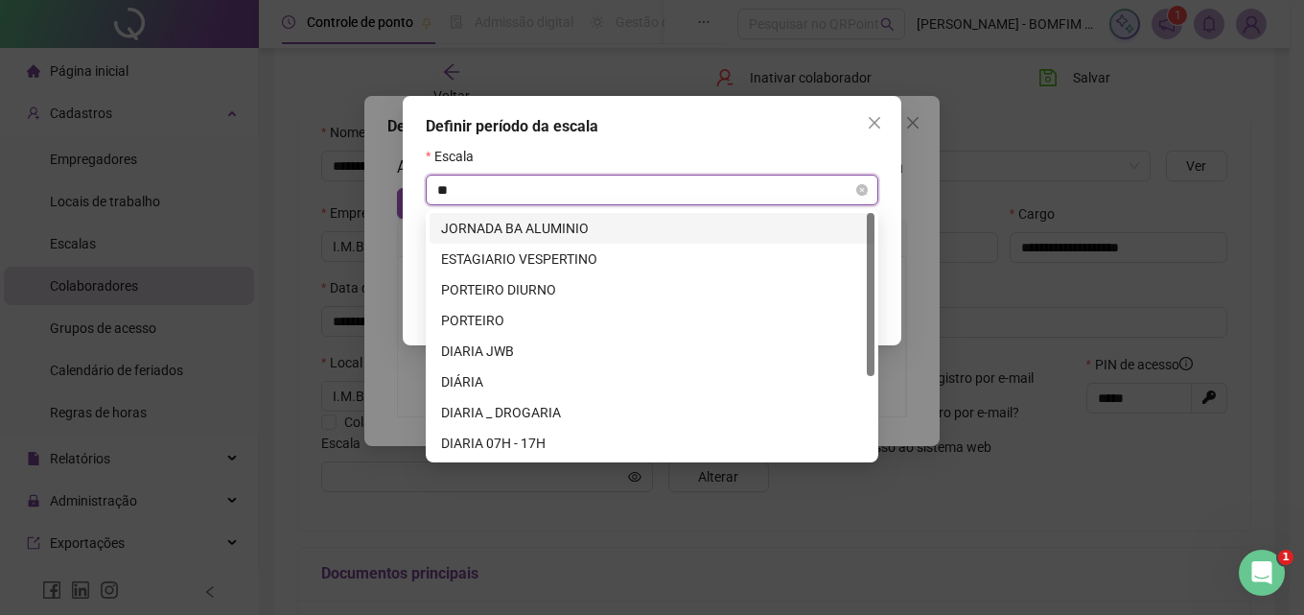
type input "***"
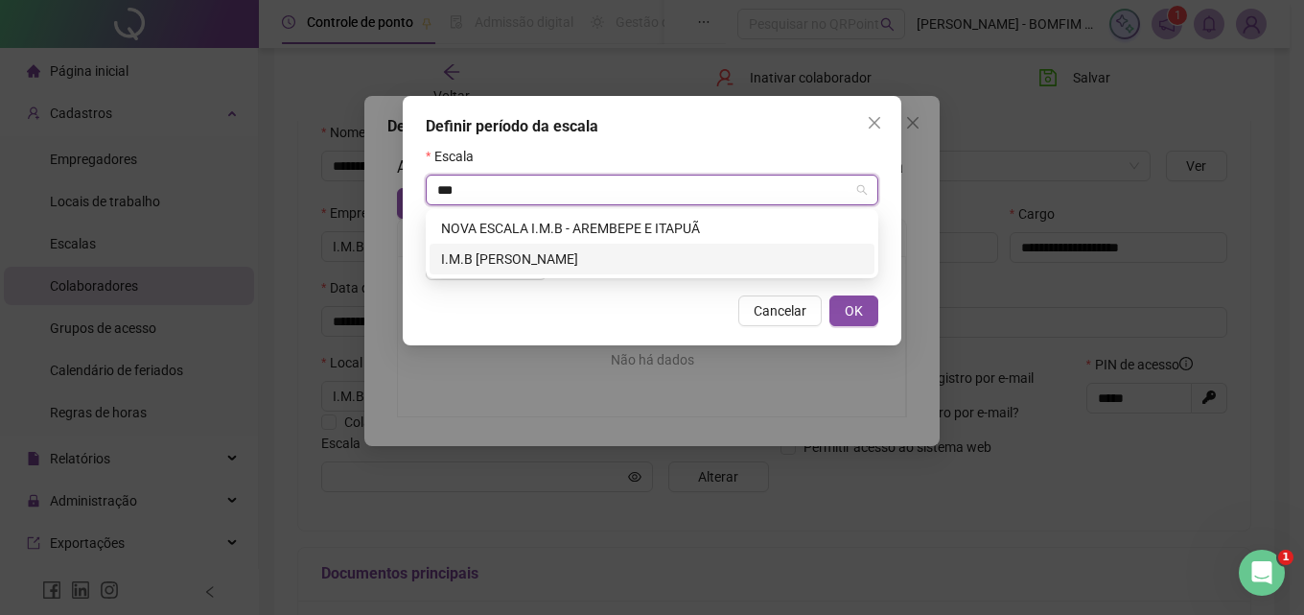
click at [560, 254] on div "I.M.B [PERSON_NAME]" at bounding box center [652, 258] width 422 height 21
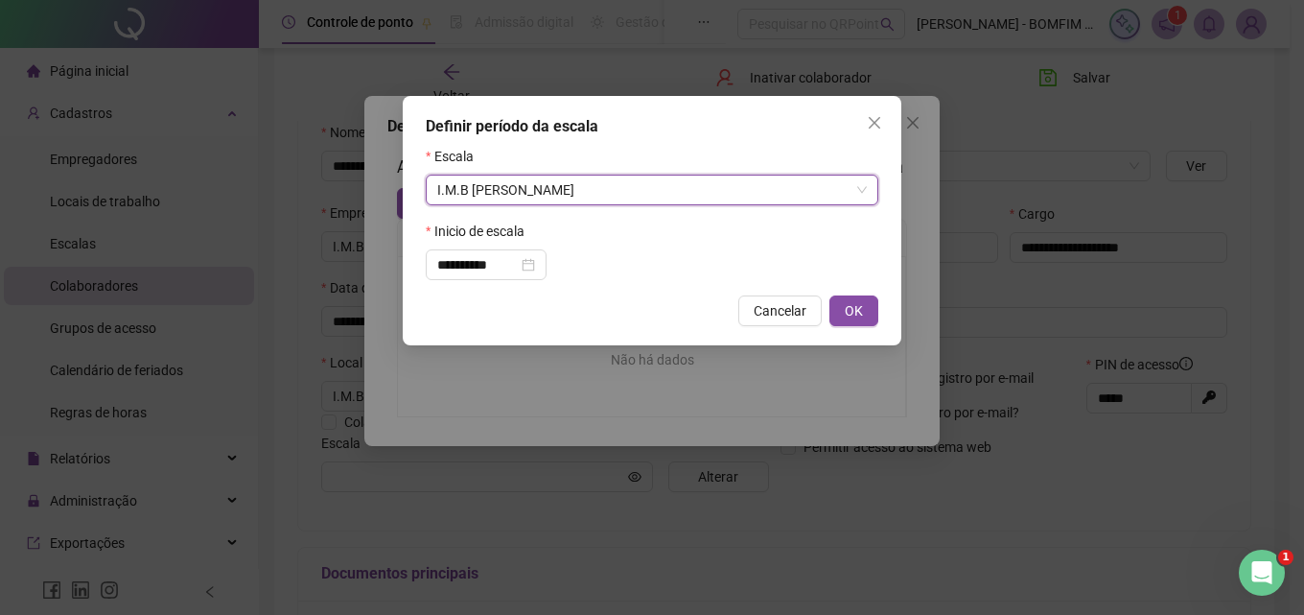
click at [886, 309] on div "**********" at bounding box center [652, 220] width 499 height 249
click at [856, 315] on span "OK" at bounding box center [854, 310] width 18 height 21
type input "**********"
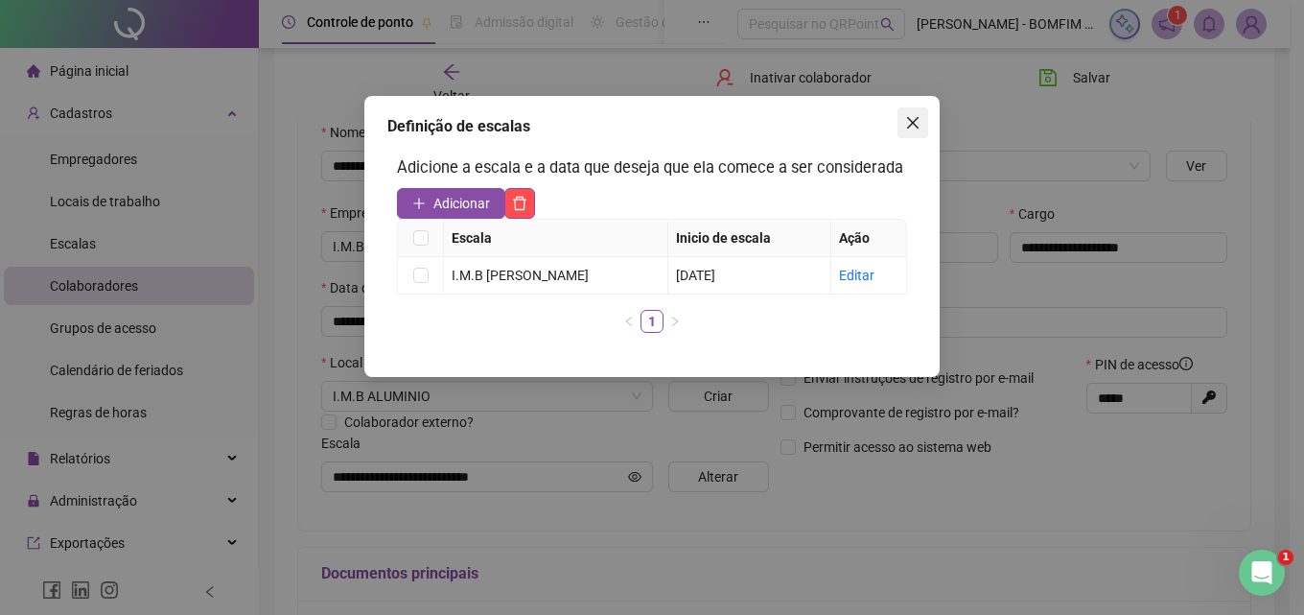
click at [914, 116] on icon "close" at bounding box center [912, 122] width 15 height 15
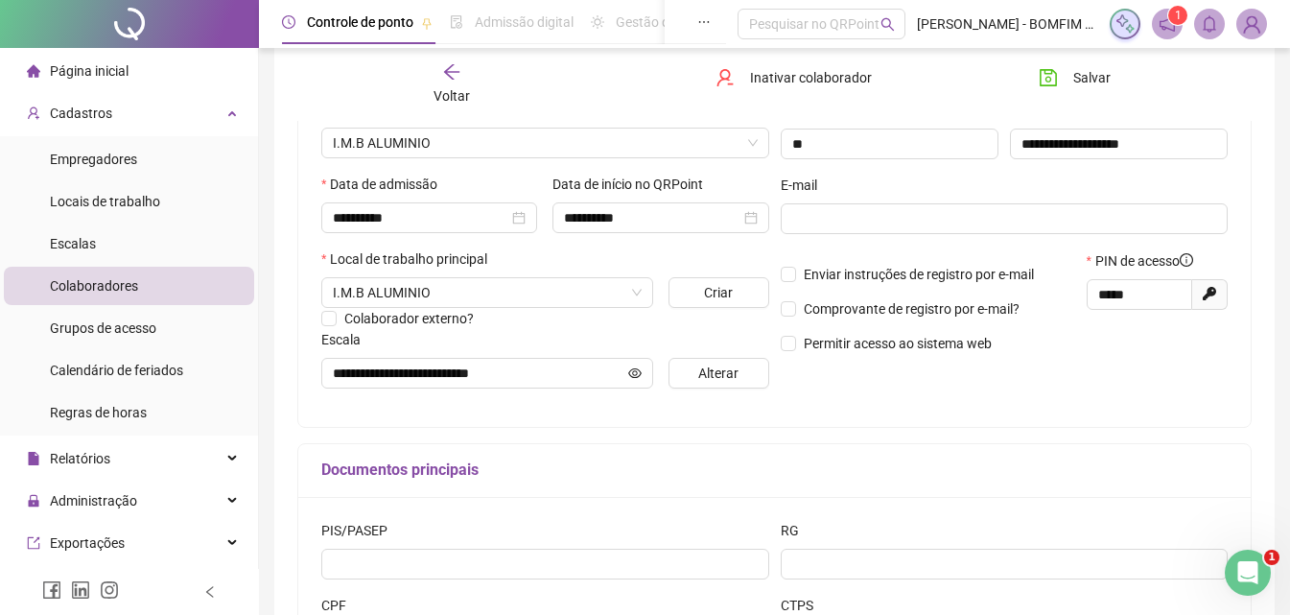
scroll to position [288, 0]
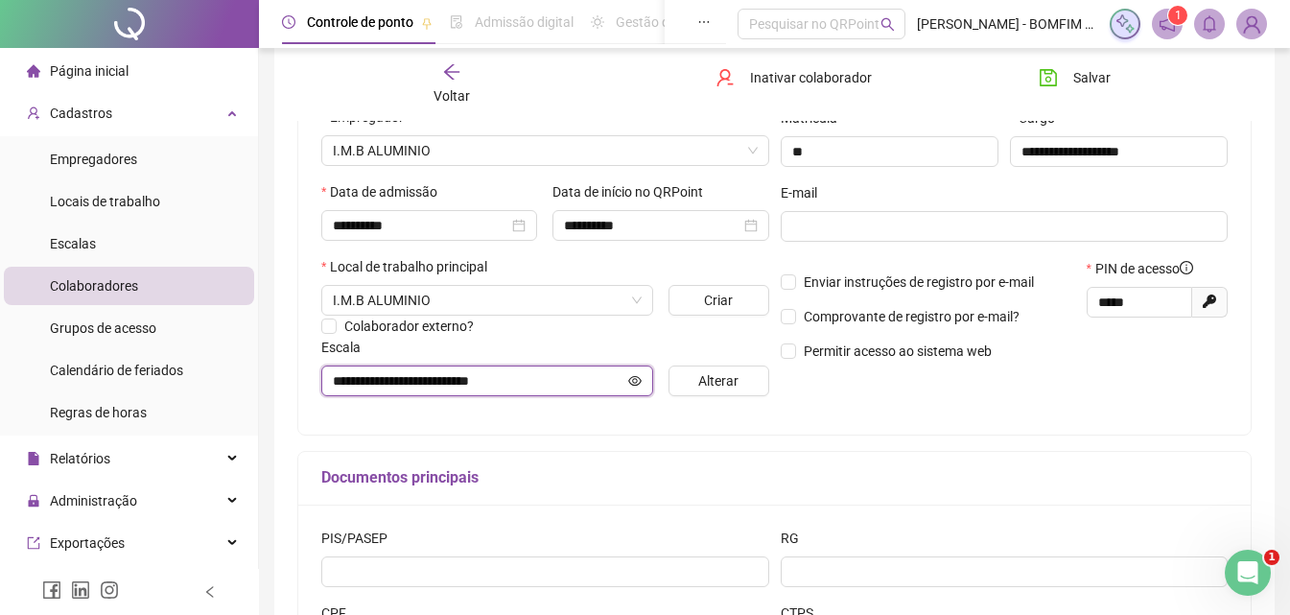
click at [631, 380] on icon "eye" at bounding box center [634, 380] width 13 height 13
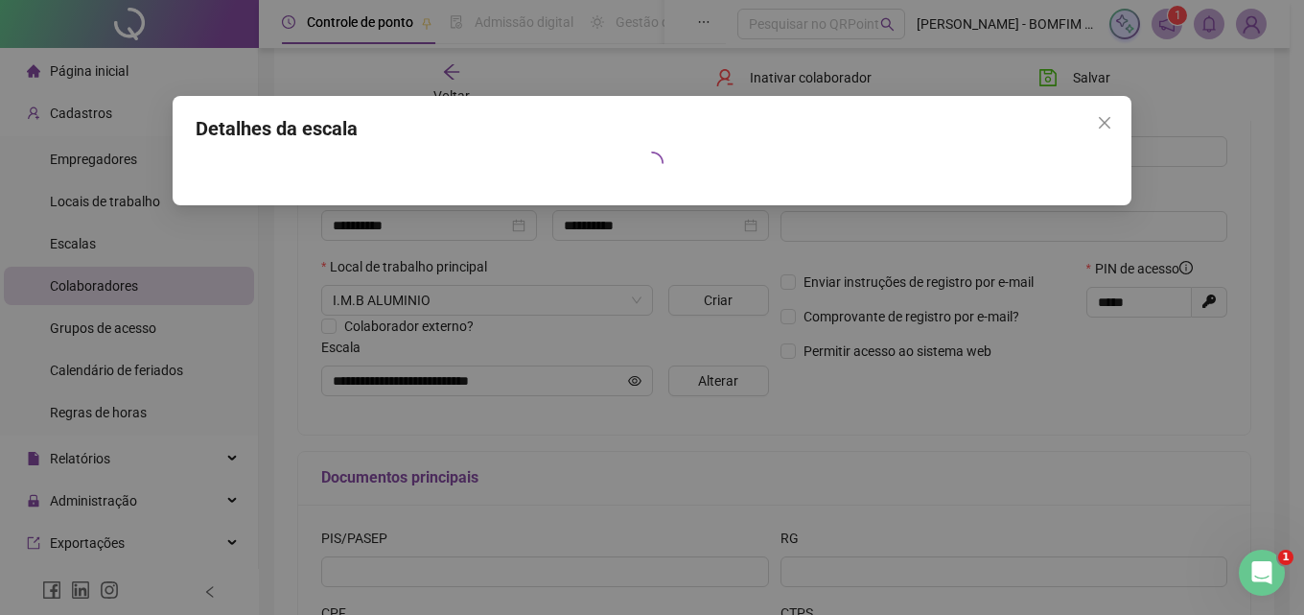
click at [1106, 123] on icon "close" at bounding box center [1104, 122] width 15 height 15
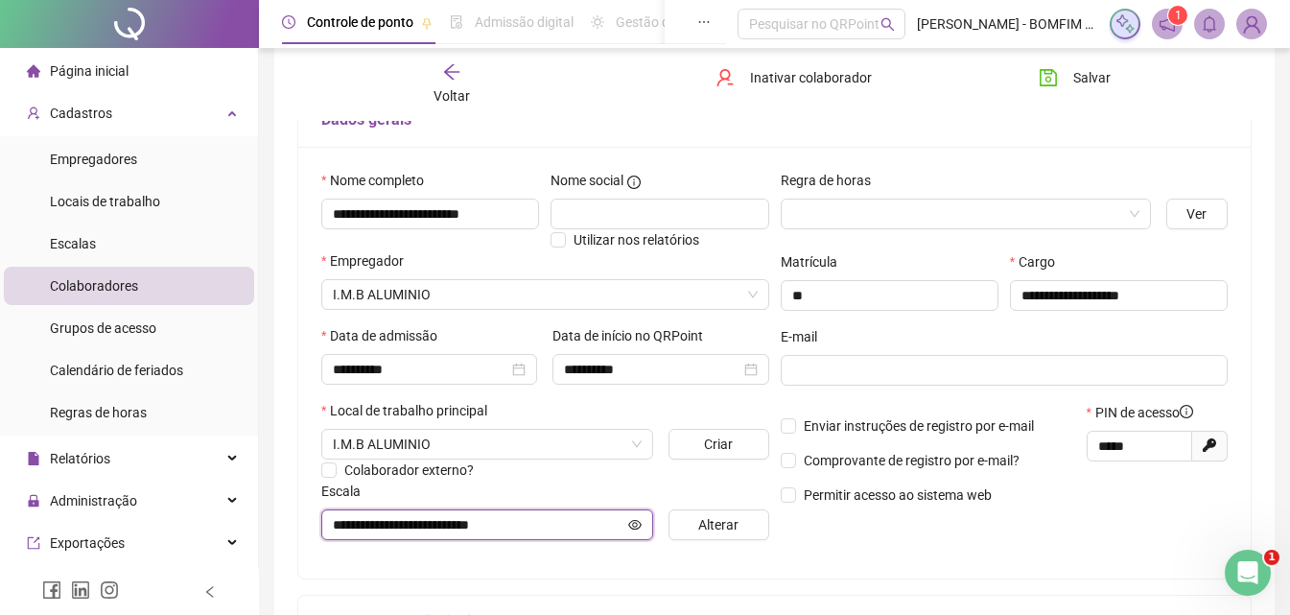
scroll to position [0, 0]
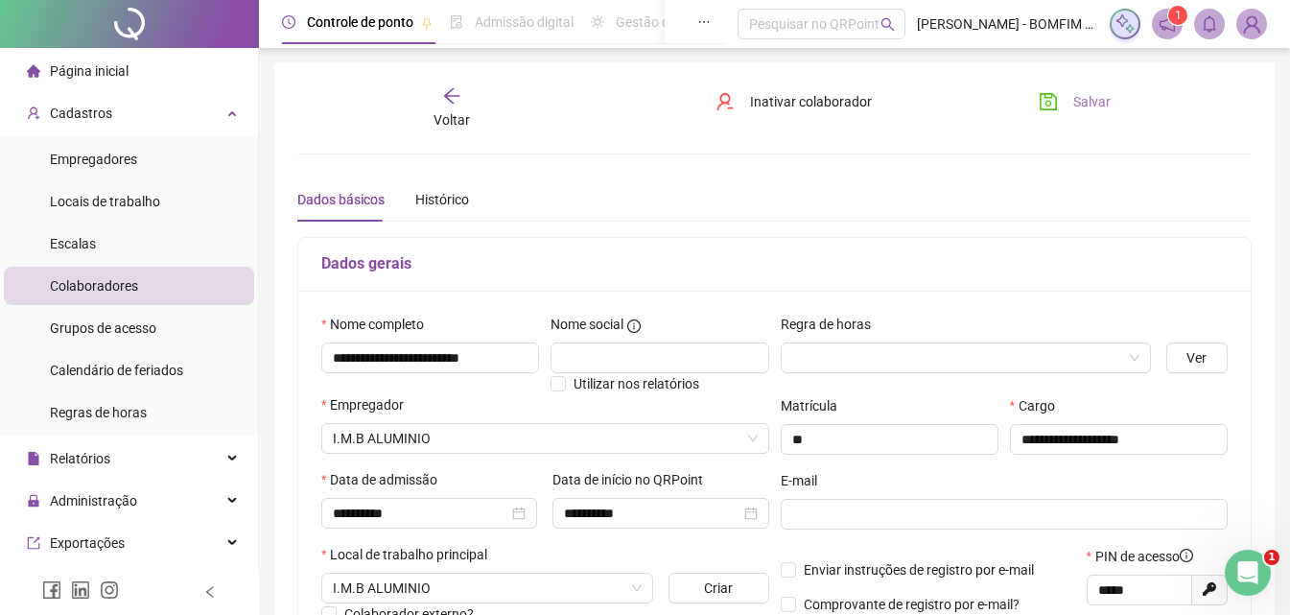
click at [1099, 105] on span "Salvar" at bounding box center [1091, 101] width 37 height 21
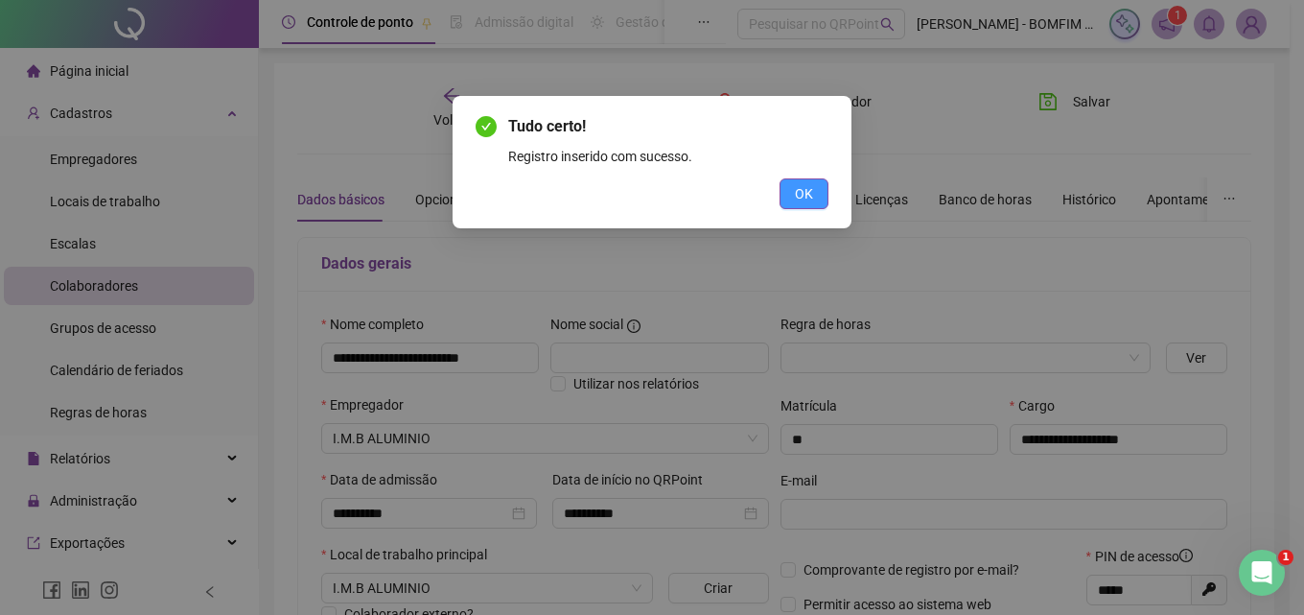
click at [805, 193] on span "OK" at bounding box center [804, 193] width 18 height 21
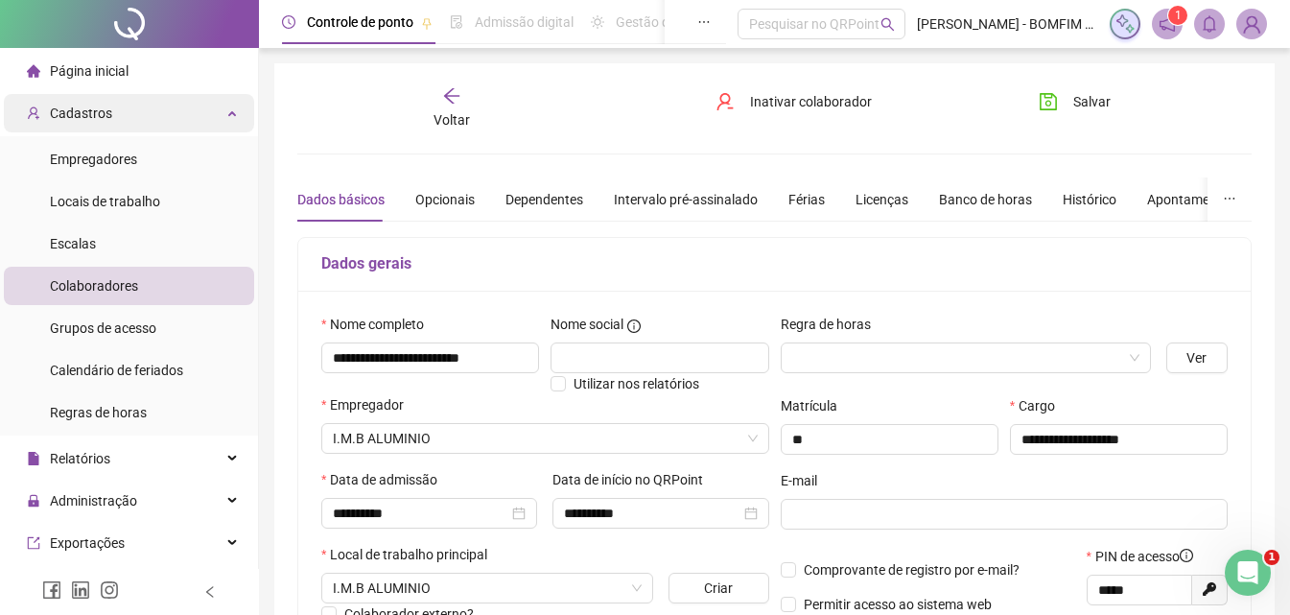
click at [174, 127] on div "Cadastros" at bounding box center [129, 113] width 250 height 38
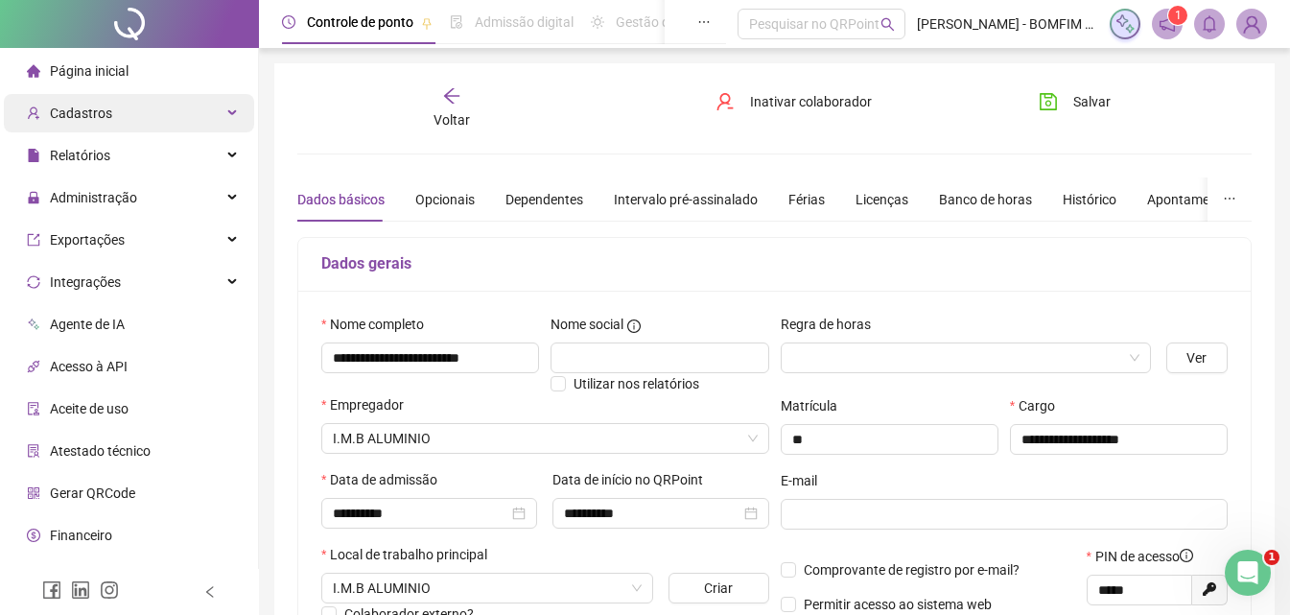
click at [174, 127] on div "Cadastros" at bounding box center [129, 113] width 250 height 38
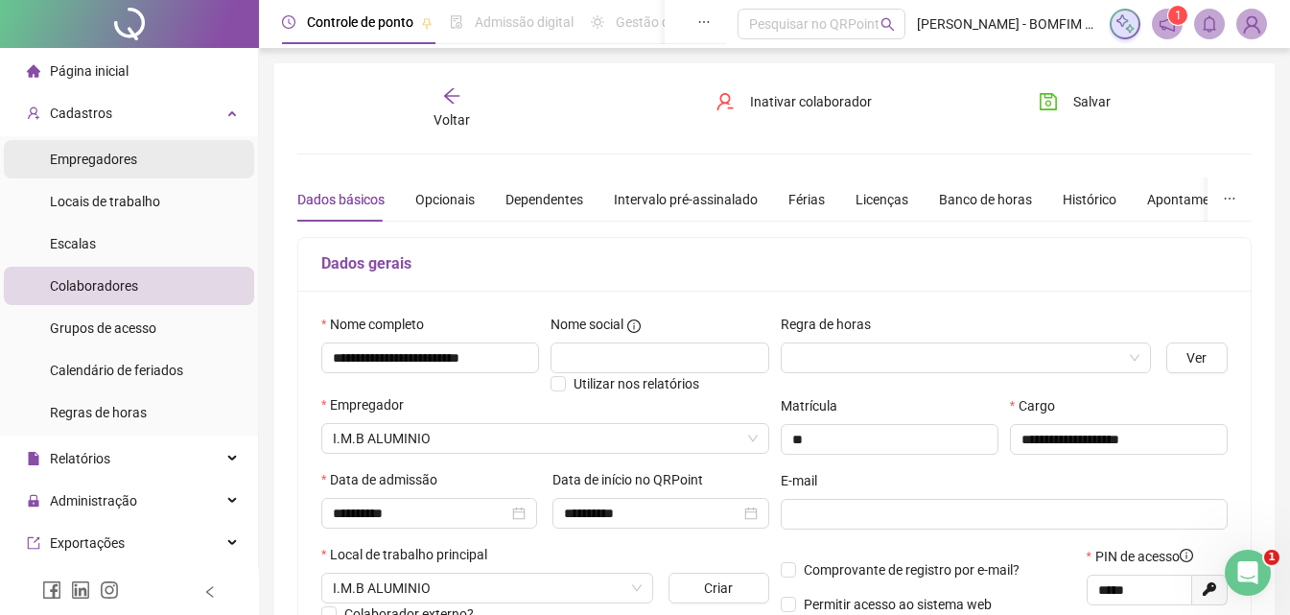
click at [163, 161] on li "Empregadores" at bounding box center [129, 159] width 250 height 38
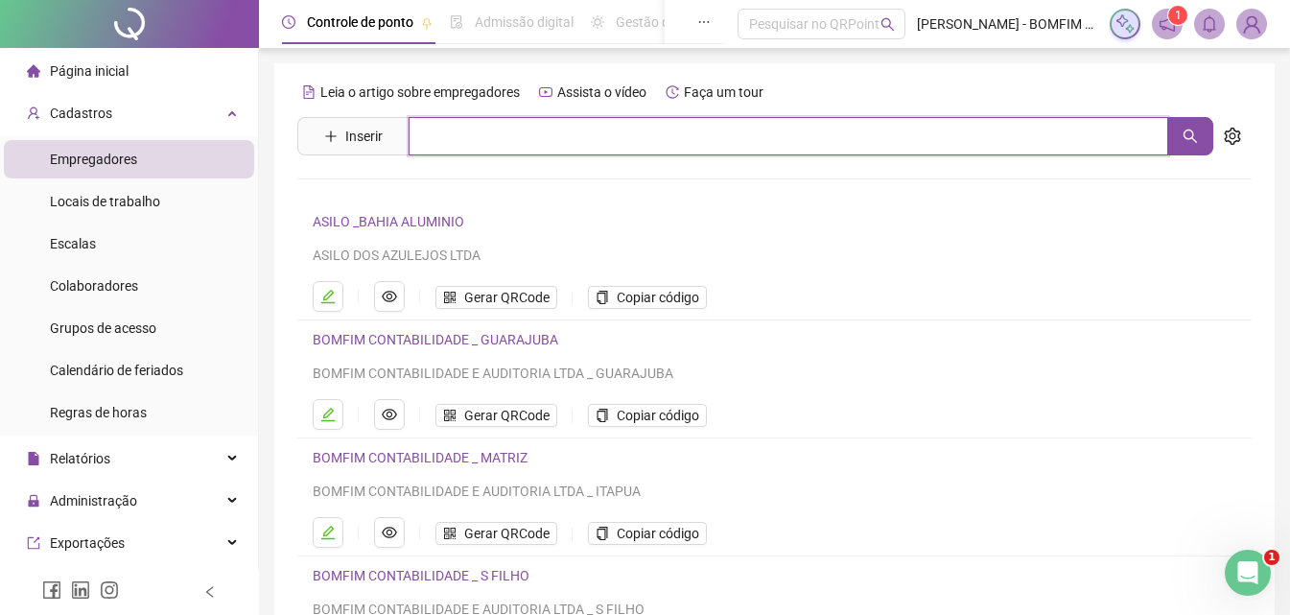
click at [554, 123] on input "text" at bounding box center [787, 136] width 759 height 38
type input "***"
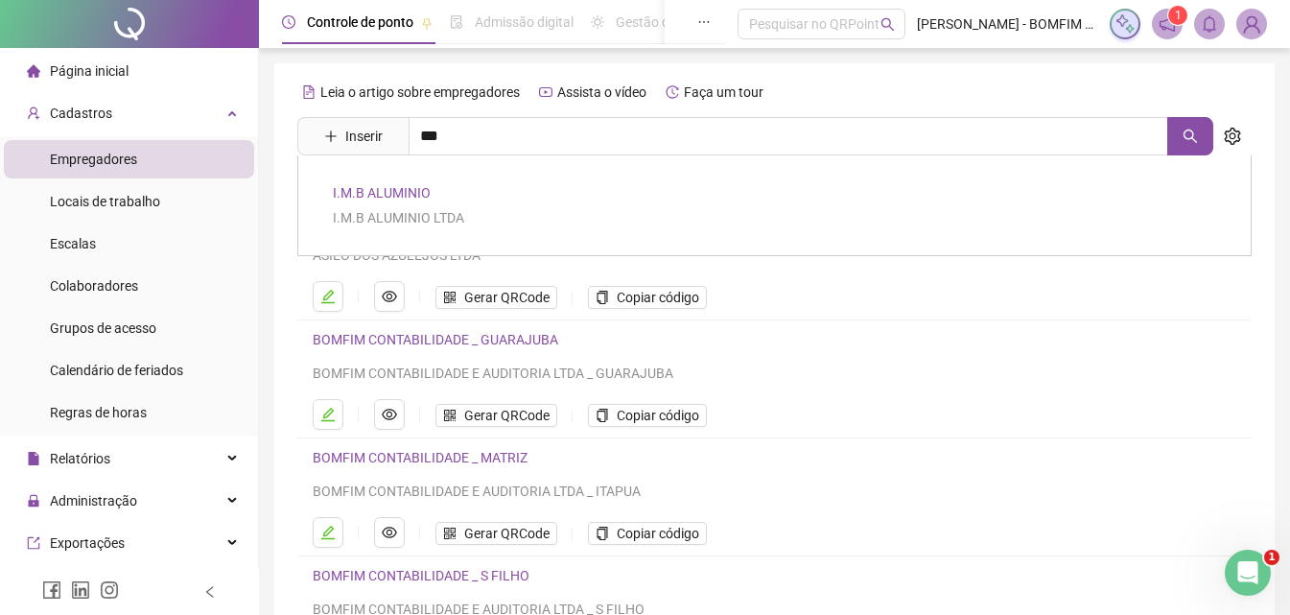
click at [363, 186] on link "I.M.B ALUMINIO" at bounding box center [382, 192] width 98 height 15
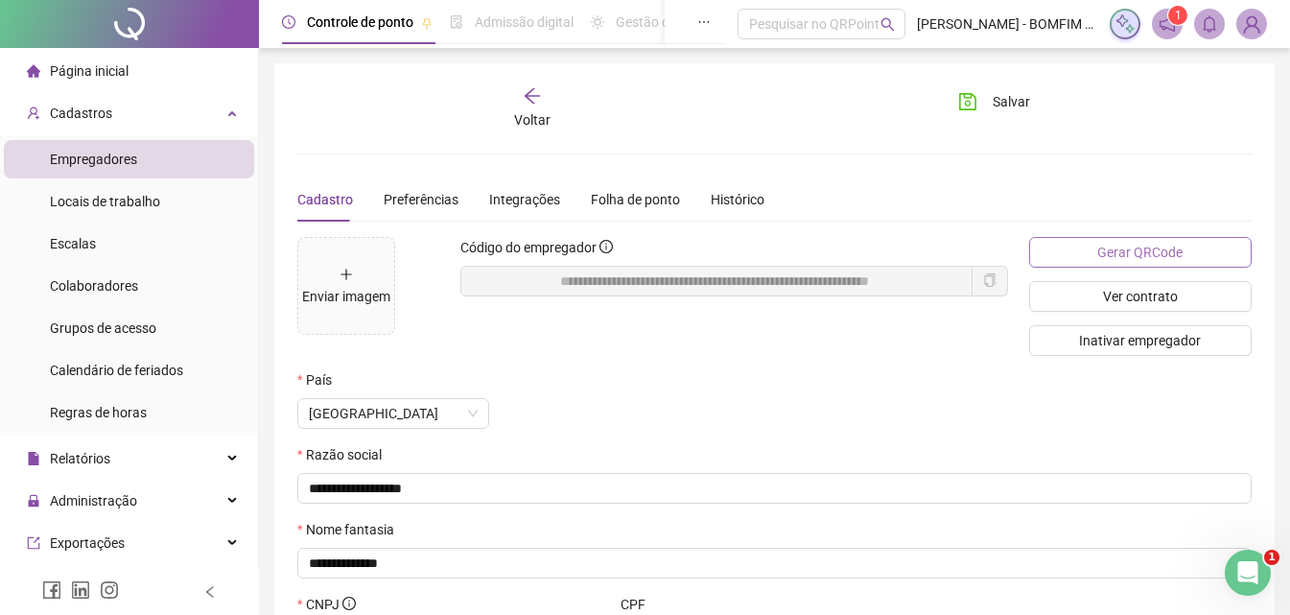
click at [1166, 251] on span "Gerar QRCode" at bounding box center [1139, 252] width 85 height 21
click at [993, 281] on icon "copy" at bounding box center [989, 279] width 13 height 13
click at [539, 99] on icon "arrow-left" at bounding box center [532, 95] width 19 height 19
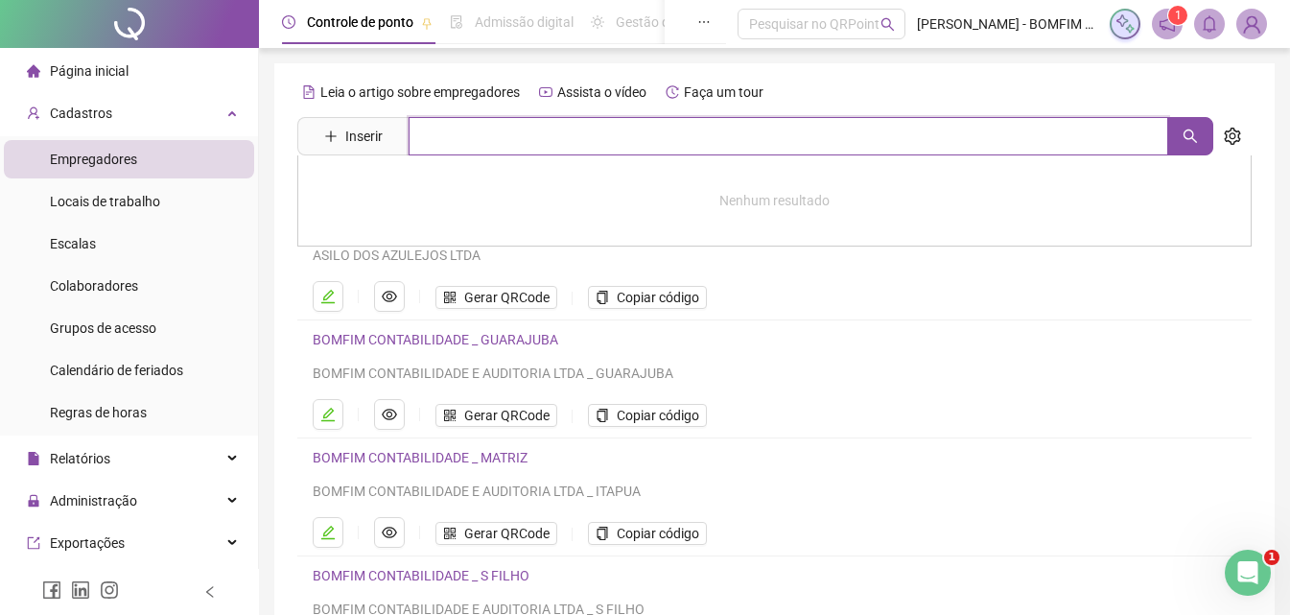
click at [576, 133] on input "text" at bounding box center [787, 136] width 759 height 38
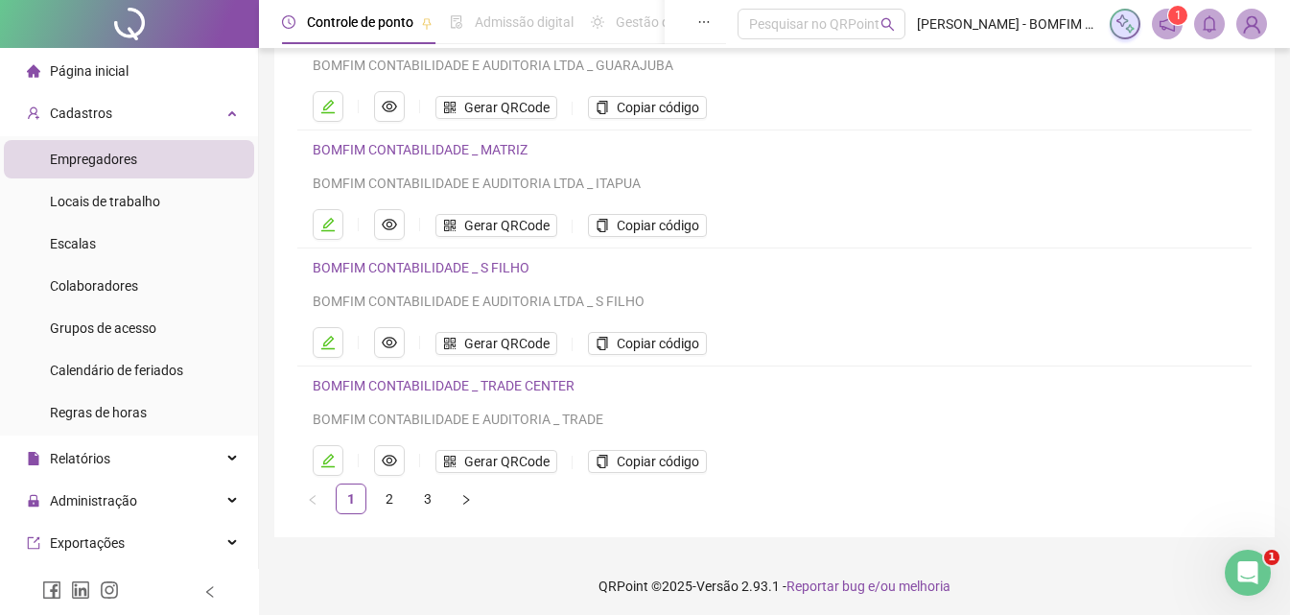
scroll to position [313, 0]
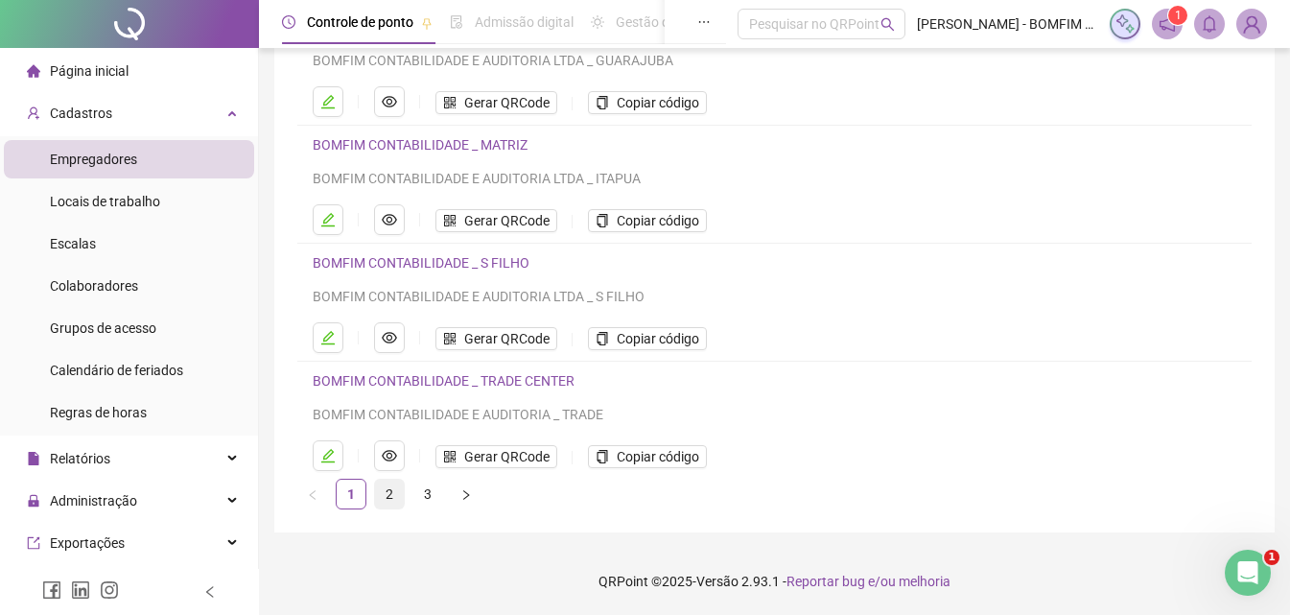
click at [390, 495] on link "2" at bounding box center [389, 493] width 29 height 29
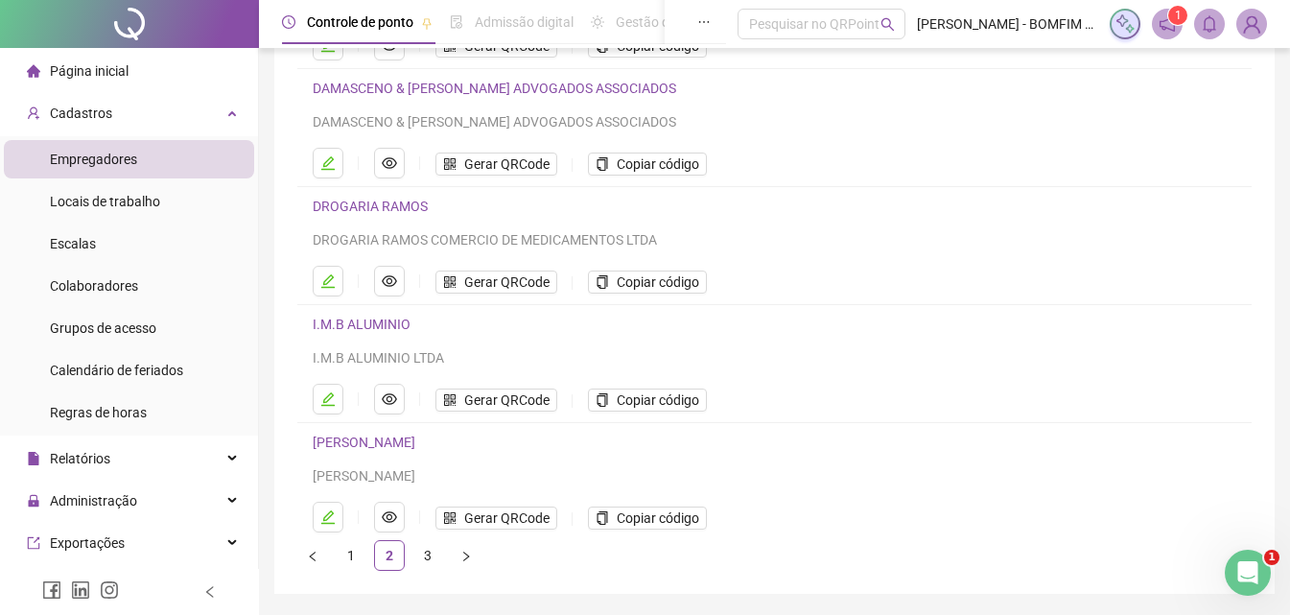
scroll to position [217, 0]
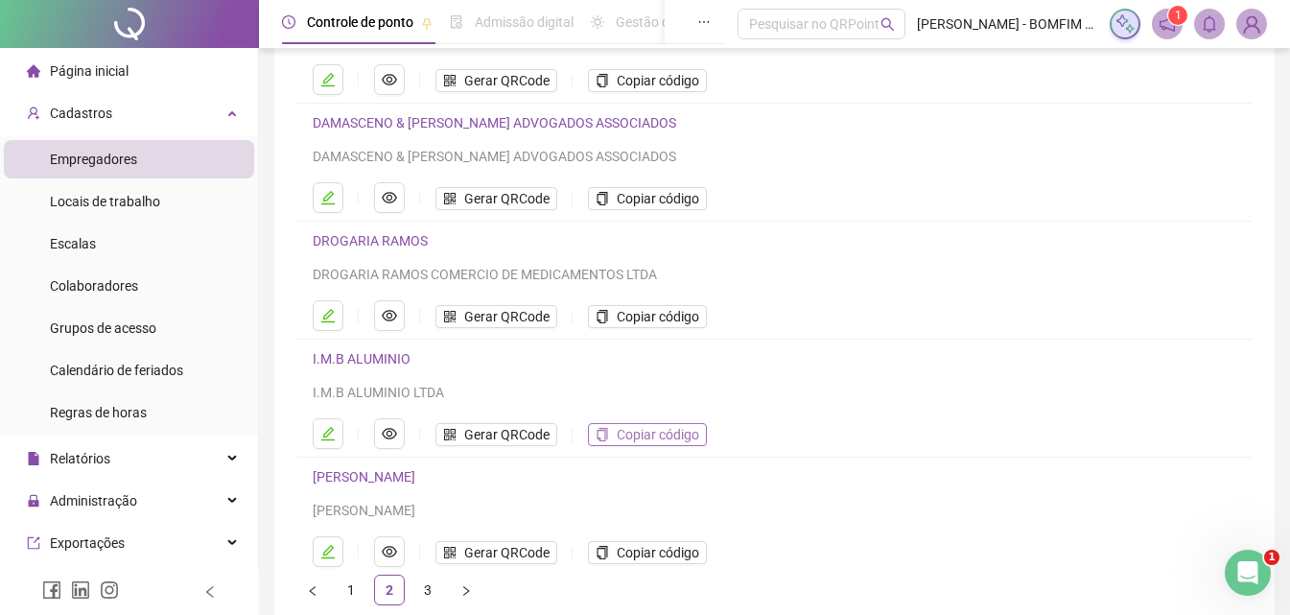
click at [678, 431] on span "Copiar código" at bounding box center [657, 434] width 82 height 21
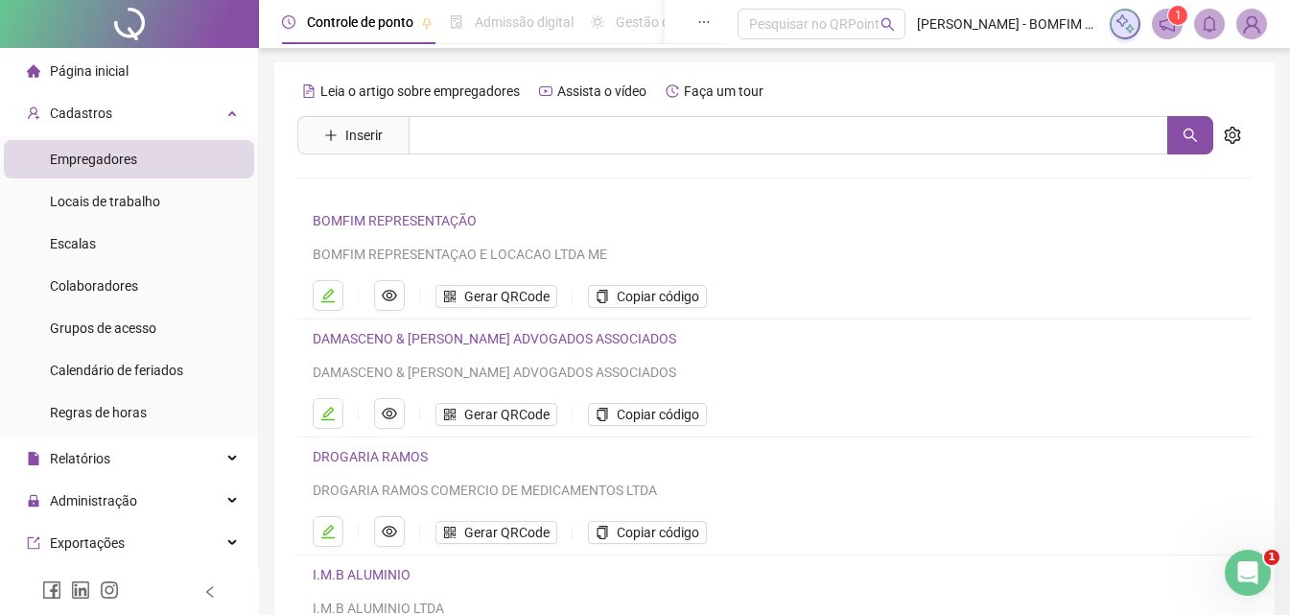
scroll to position [0, 0]
click at [115, 493] on span "Administração" at bounding box center [93, 500] width 87 height 15
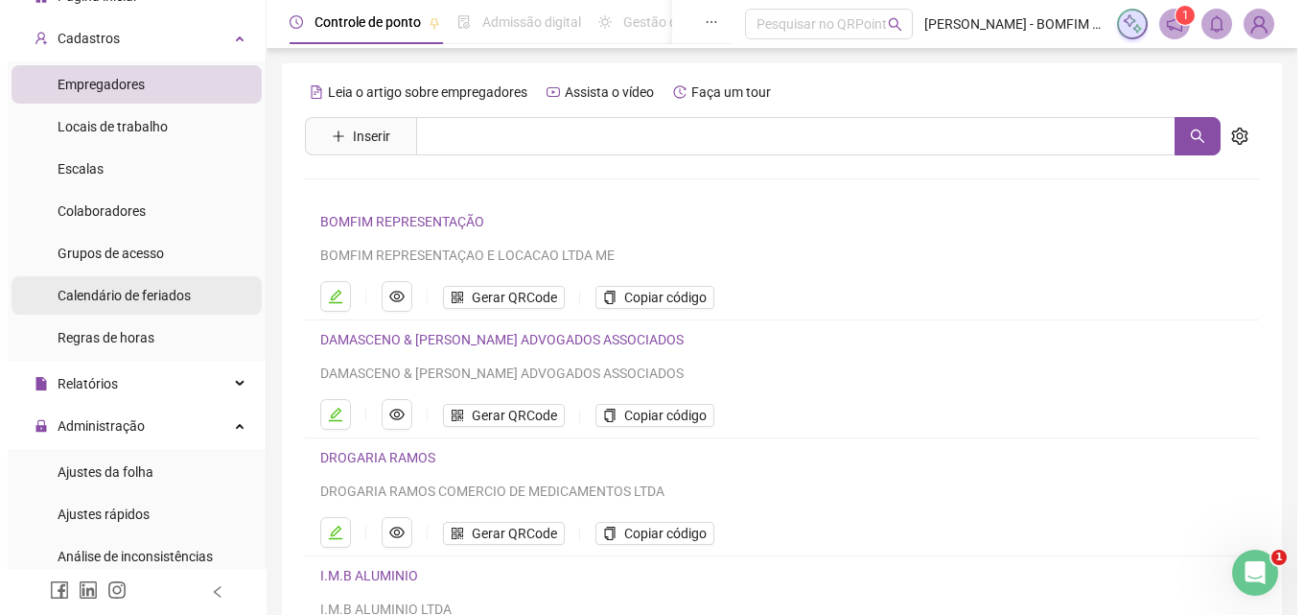
scroll to position [192, 0]
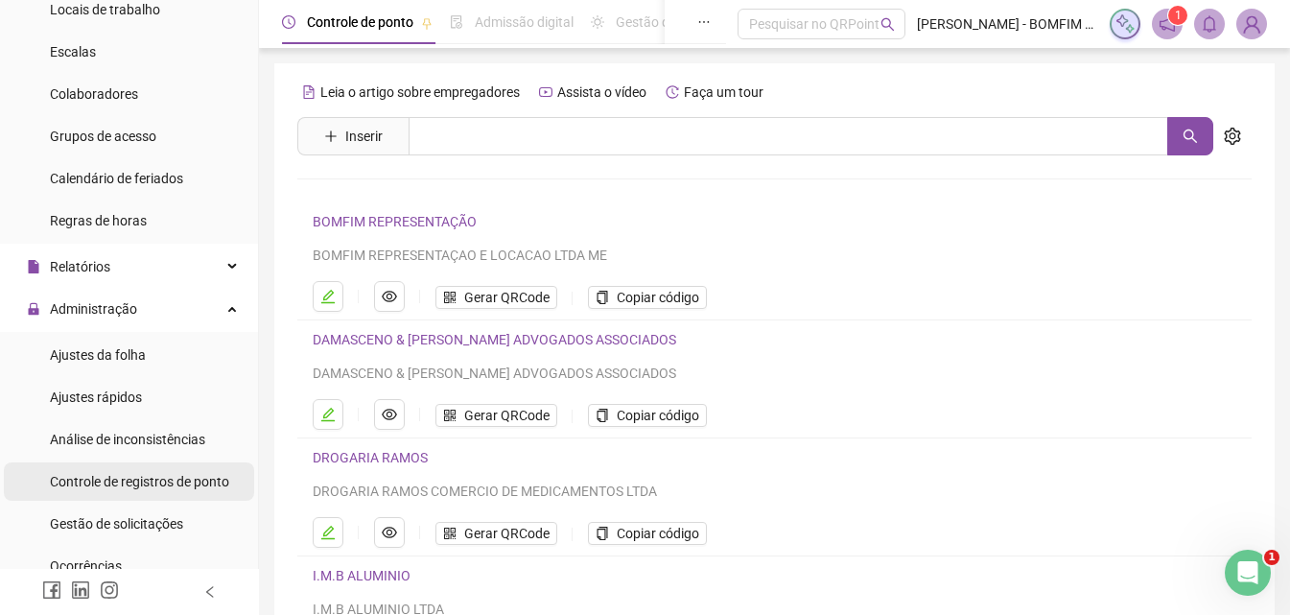
click at [145, 481] on span "Controle de registros de ponto" at bounding box center [139, 481] width 179 height 15
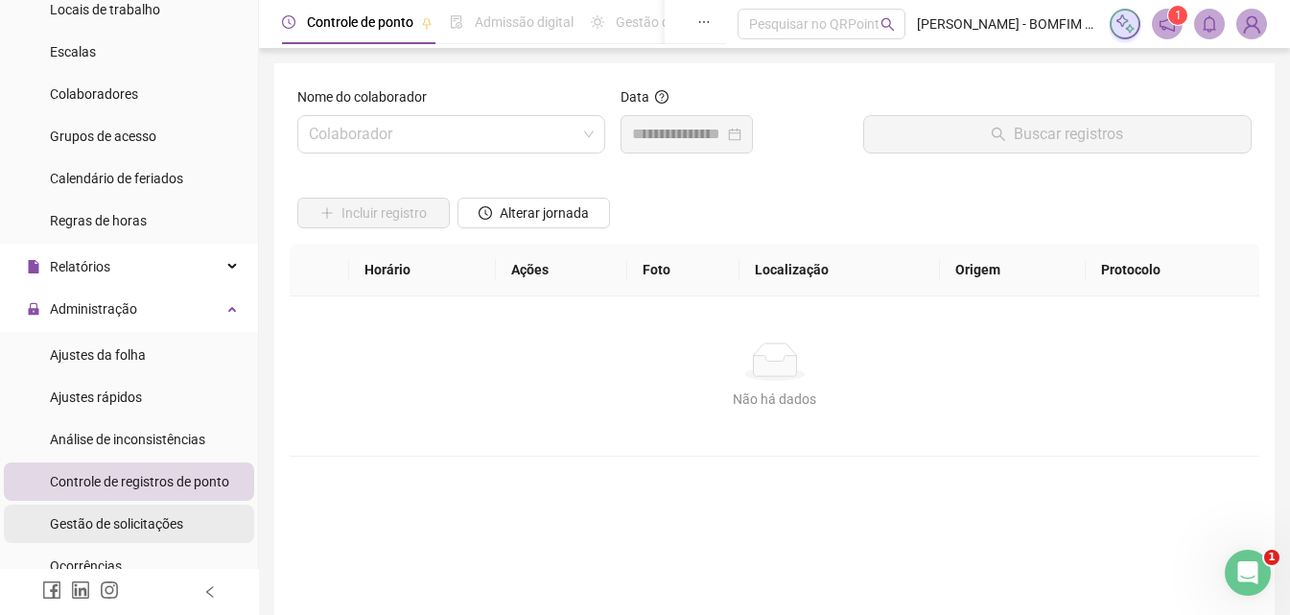
click at [118, 519] on span "Gestão de solicitações" at bounding box center [116, 523] width 133 height 15
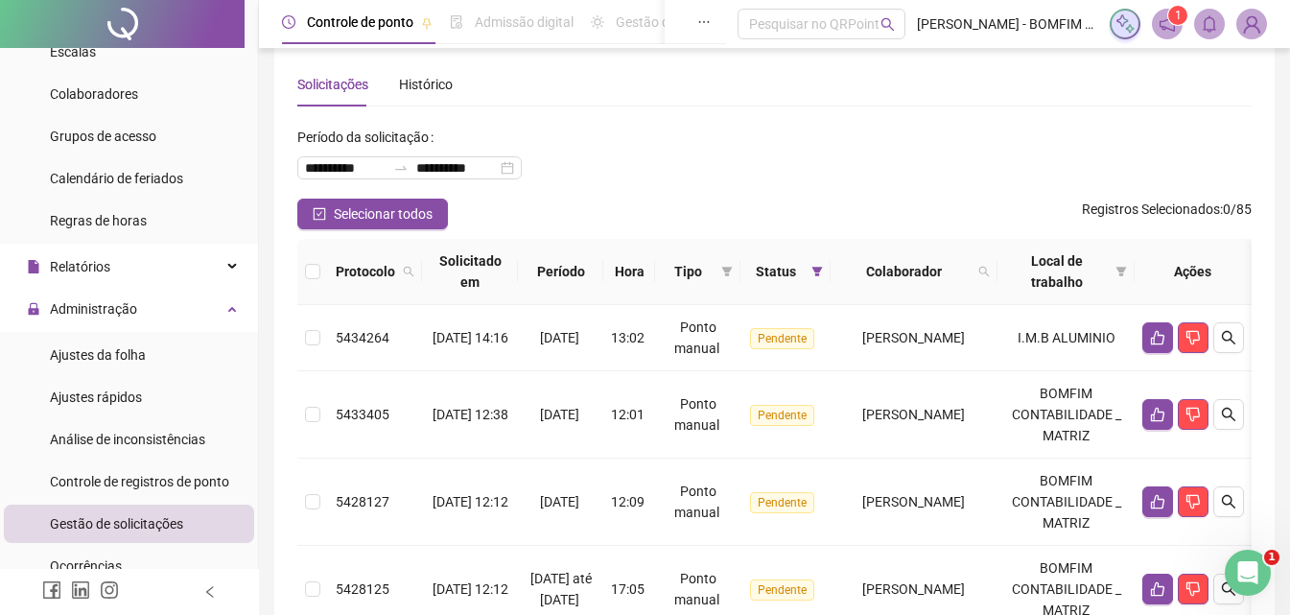
scroll to position [192, 0]
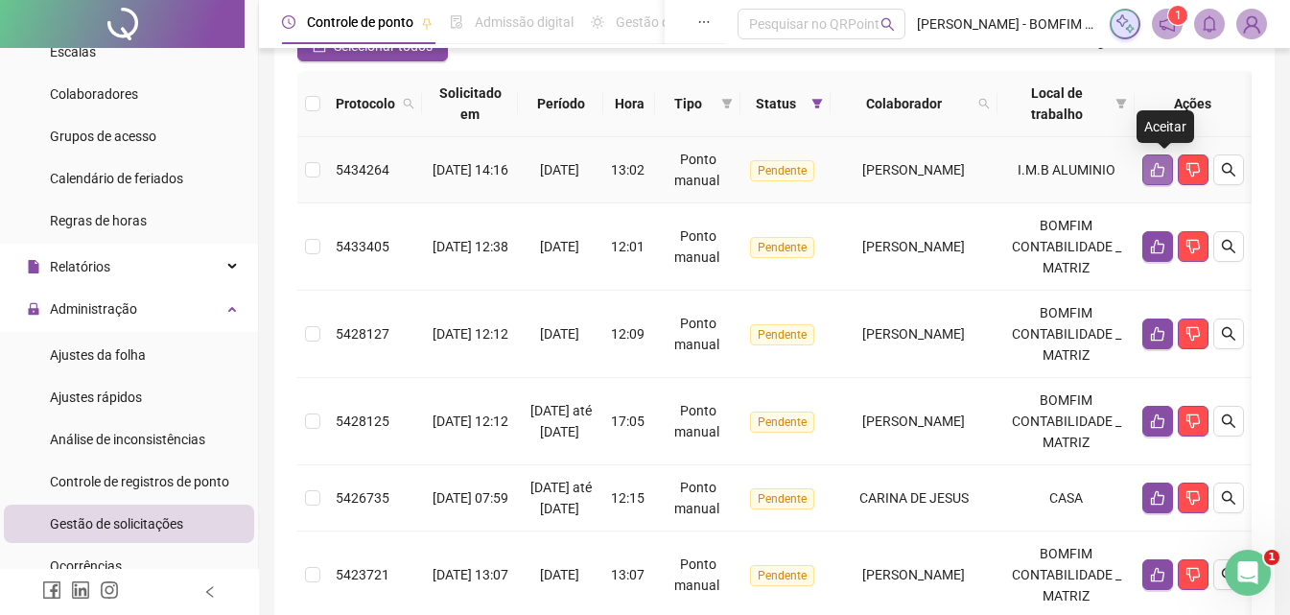
click at [1159, 169] on icon "like" at bounding box center [1157, 169] width 15 height 15
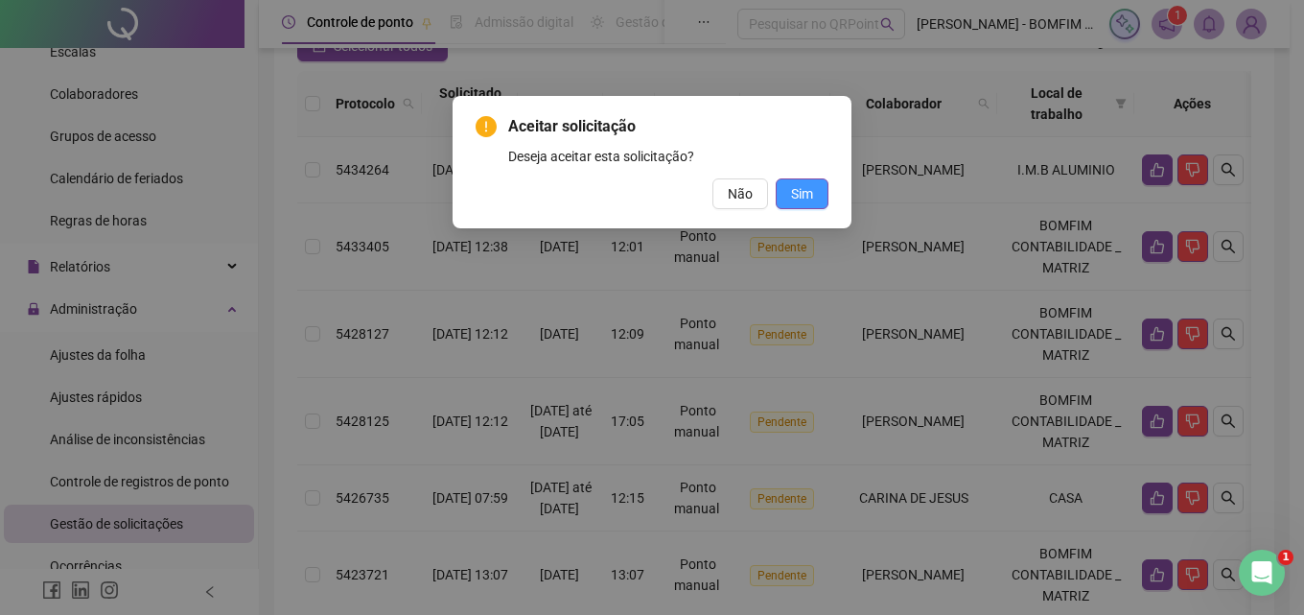
click at [805, 198] on span "Sim" at bounding box center [802, 193] width 22 height 21
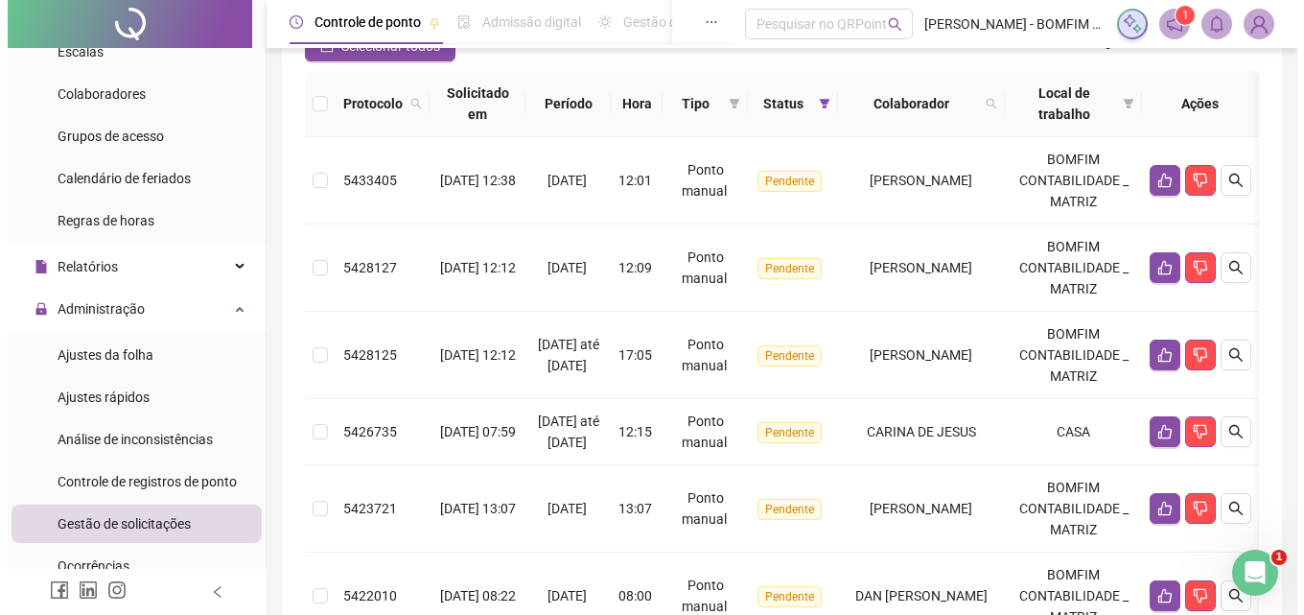
scroll to position [0, 0]
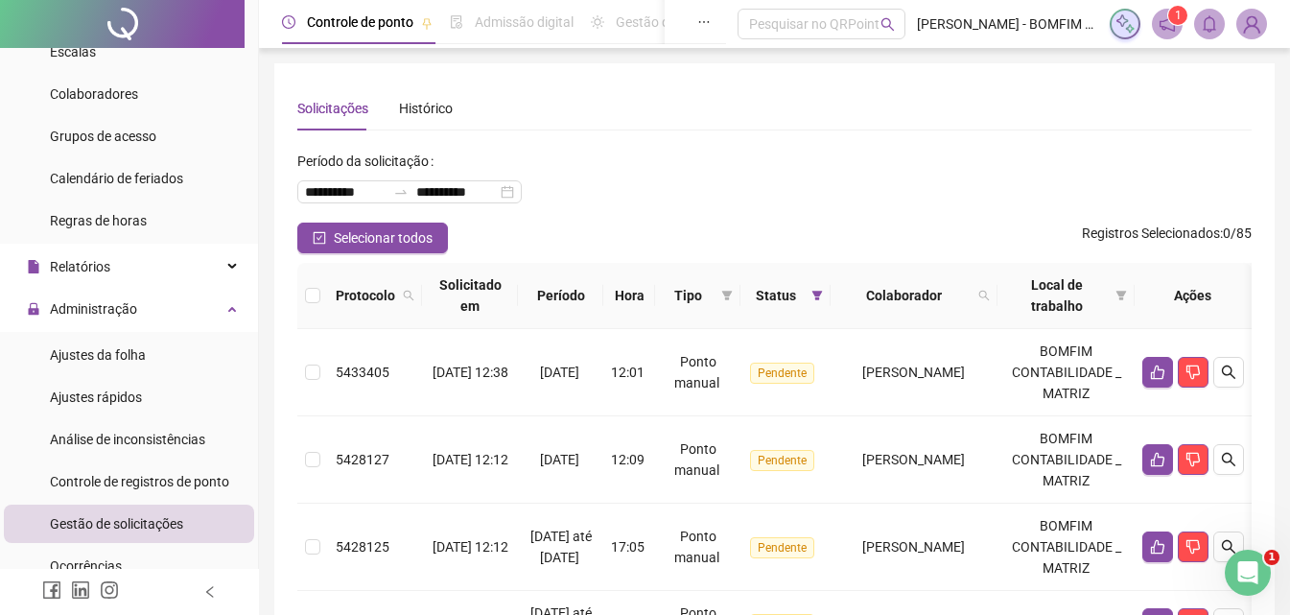
click at [1245, 32] on img at bounding box center [1251, 24] width 29 height 29
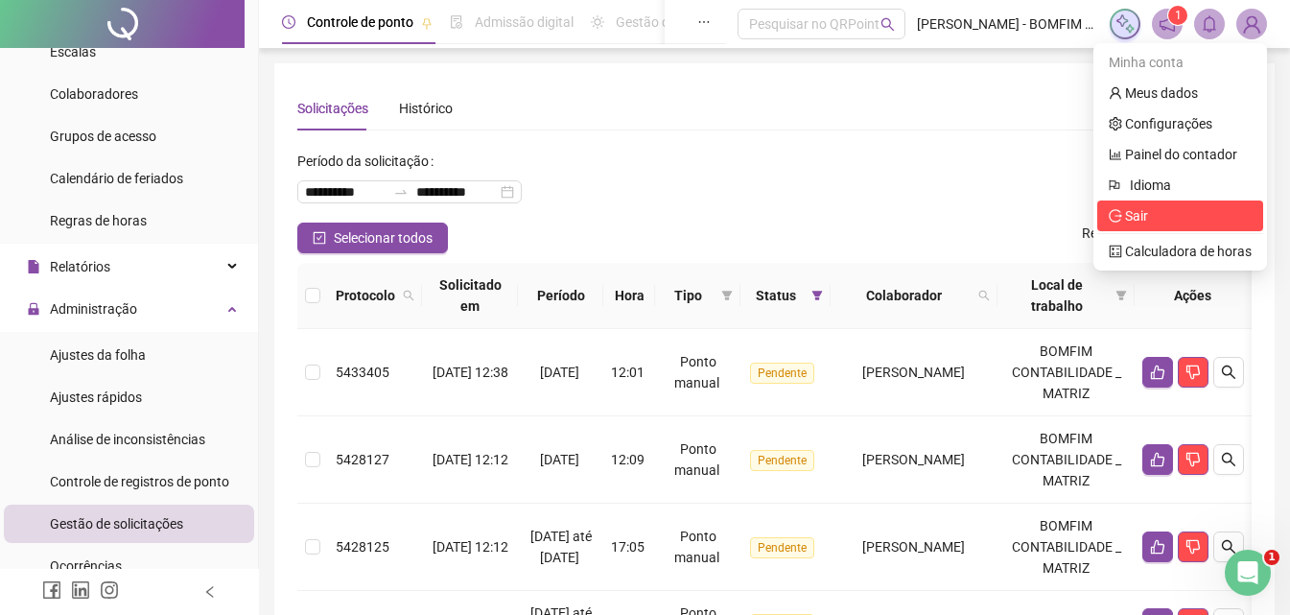
click at [1178, 221] on span "Sair" at bounding box center [1179, 215] width 143 height 21
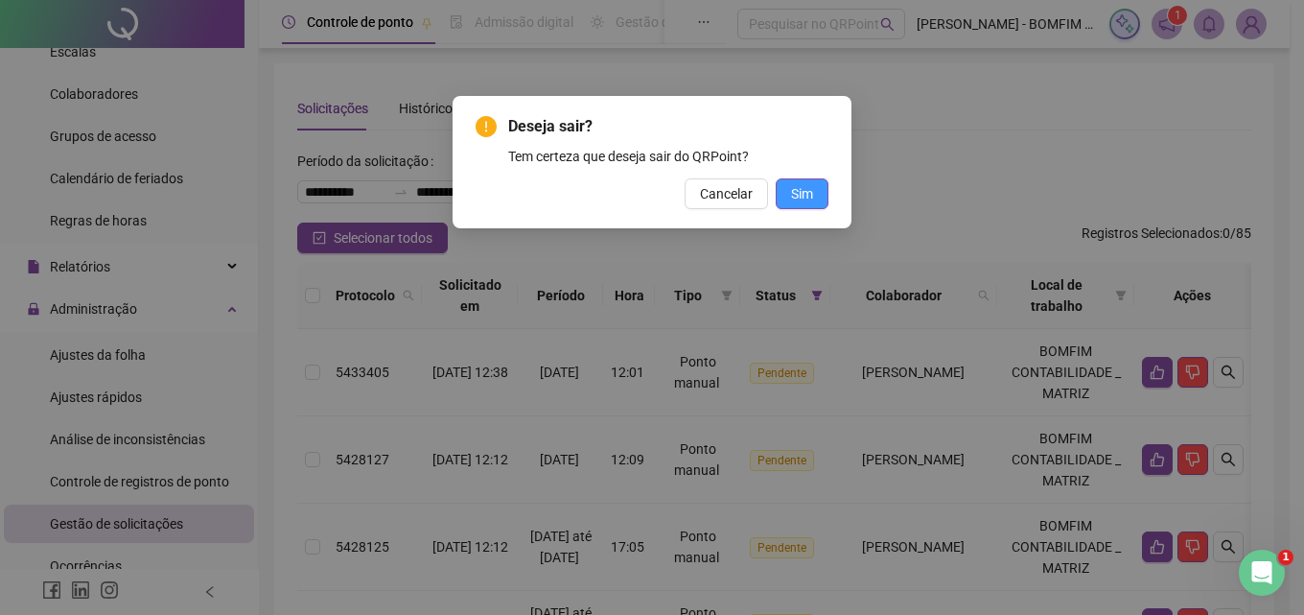
click at [809, 188] on span "Sim" at bounding box center [802, 193] width 22 height 21
